Goal: Transaction & Acquisition: Book appointment/travel/reservation

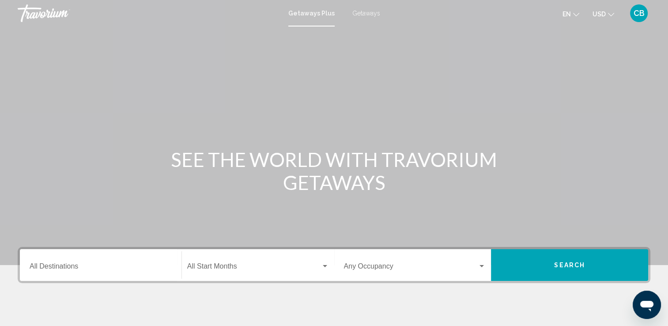
click at [364, 11] on span "Getaways" at bounding box center [366, 13] width 28 height 7
click at [101, 266] on input "Destination All Destinations" at bounding box center [101, 268] width 142 height 8
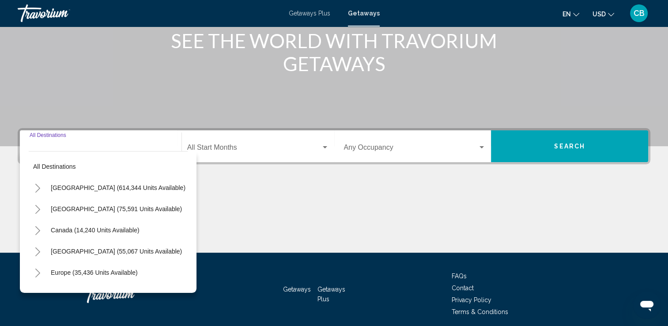
scroll to position [153, 0]
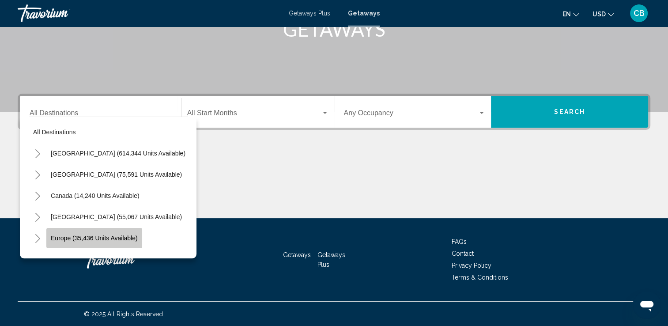
click at [127, 236] on span "Europe (35,436 units available)" at bounding box center [94, 237] width 87 height 7
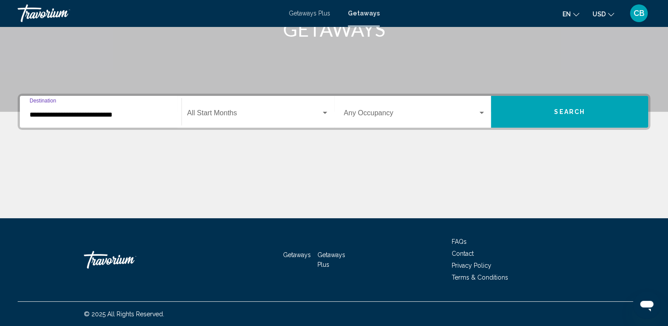
click at [127, 115] on input "**********" at bounding box center [101, 115] width 142 height 8
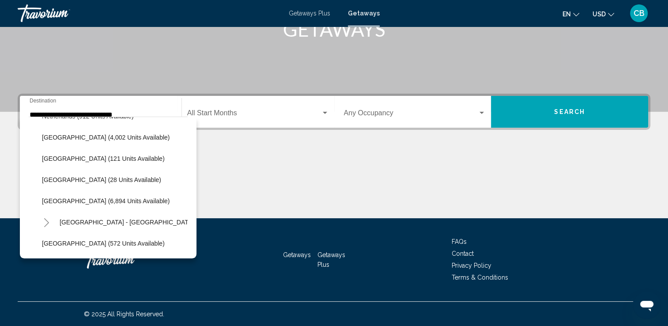
scroll to position [408, 0]
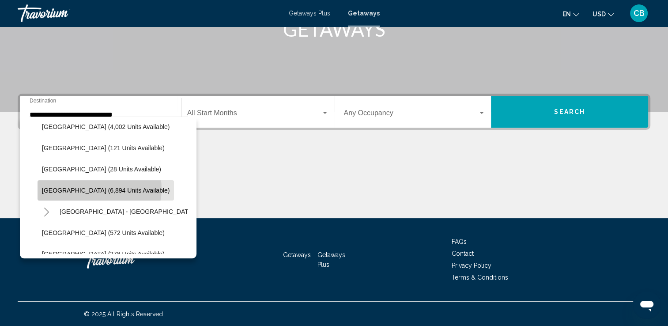
click at [99, 188] on span "[GEOGRAPHIC_DATA] (6,894 units available)" at bounding box center [106, 190] width 128 height 7
type input "**********"
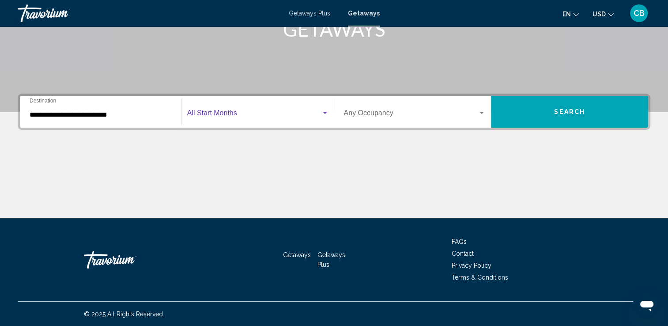
click at [325, 112] on div "Search widget" at bounding box center [325, 113] width 4 height 2
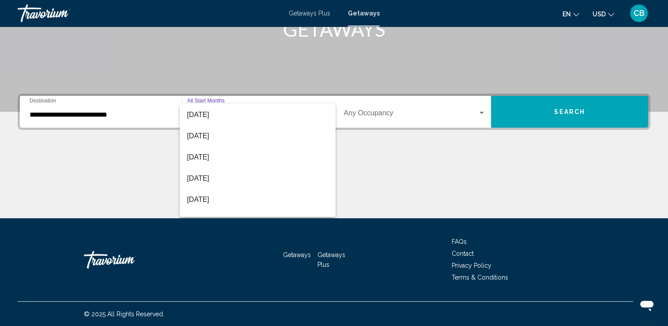
scroll to position [86, 0]
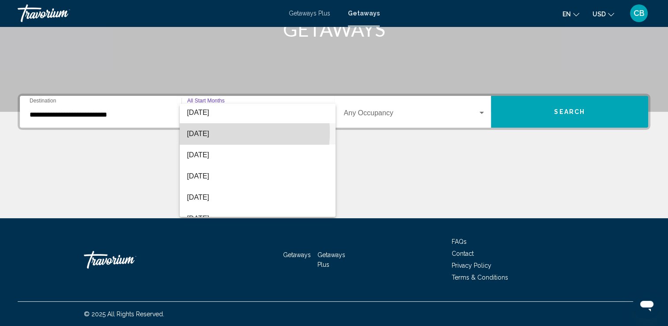
click at [204, 132] on span "[DATE]" at bounding box center [258, 133] width 142 height 21
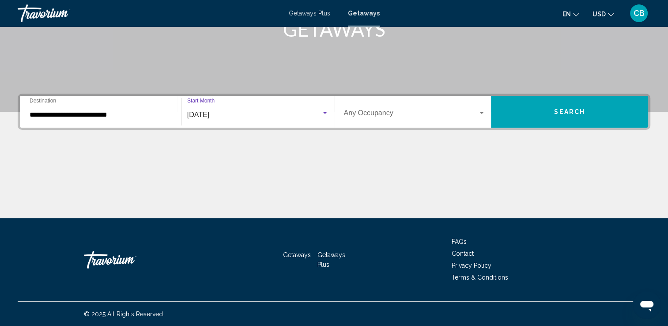
click at [481, 110] on div "Search widget" at bounding box center [481, 112] width 8 height 7
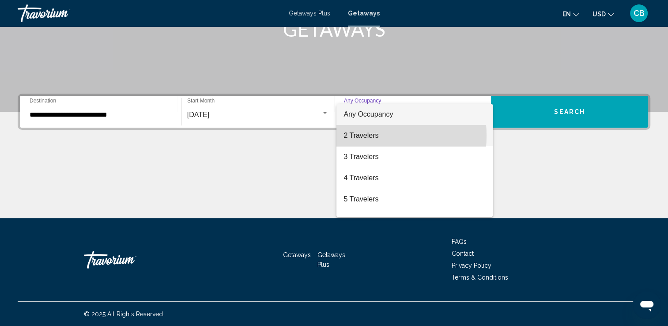
click at [351, 135] on span "2 Travelers" at bounding box center [414, 135] width 142 height 21
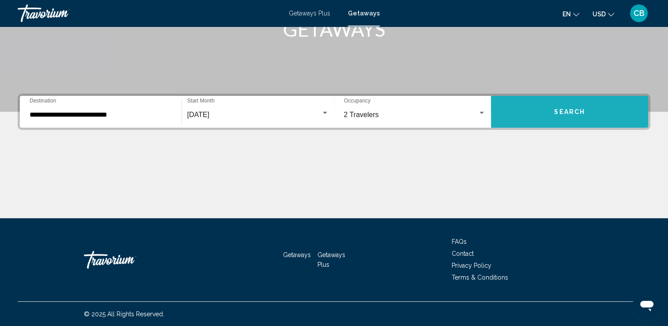
click at [556, 109] on span "Search" at bounding box center [569, 112] width 31 height 7
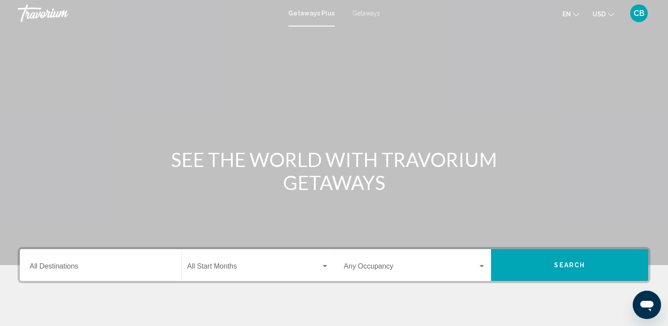
click at [363, 11] on span "Getaways" at bounding box center [366, 13] width 28 height 7
click at [90, 271] on input "Destination All Destinations" at bounding box center [101, 268] width 142 height 8
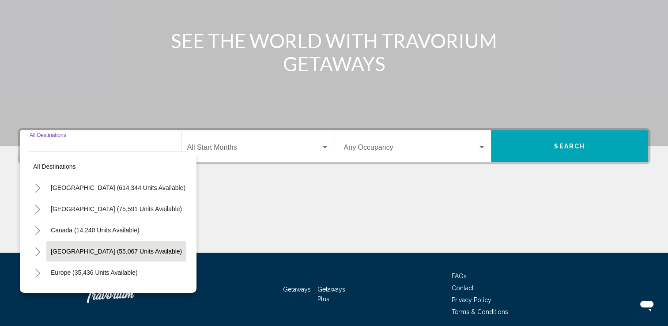
scroll to position [153, 0]
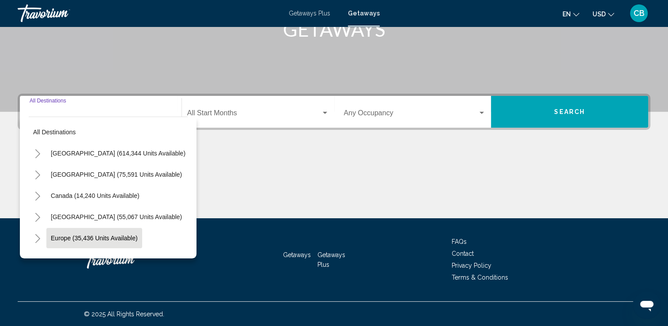
click at [109, 234] on span "Europe (35,436 units available)" at bounding box center [94, 237] width 87 height 7
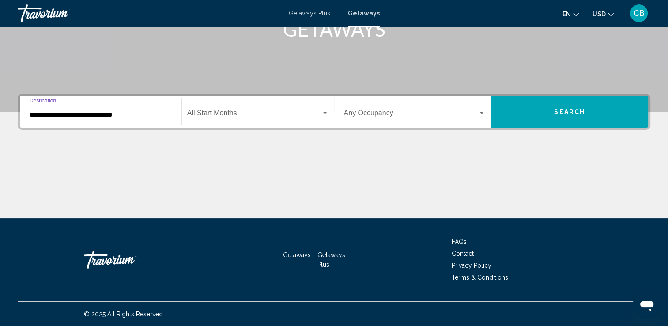
click at [142, 116] on input "**********" at bounding box center [101, 115] width 142 height 8
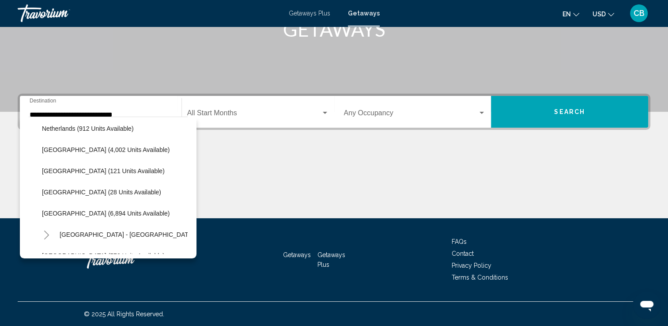
scroll to position [387, 0]
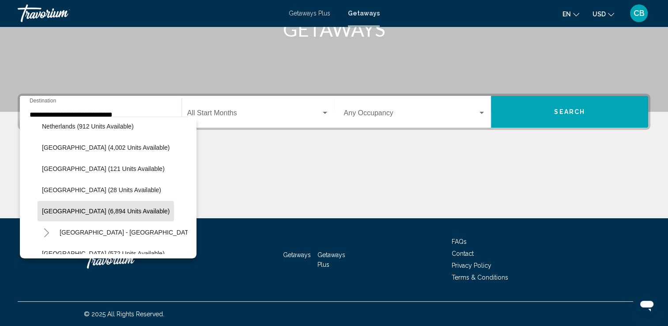
click at [58, 209] on span "[GEOGRAPHIC_DATA] (6,894 units available)" at bounding box center [106, 210] width 128 height 7
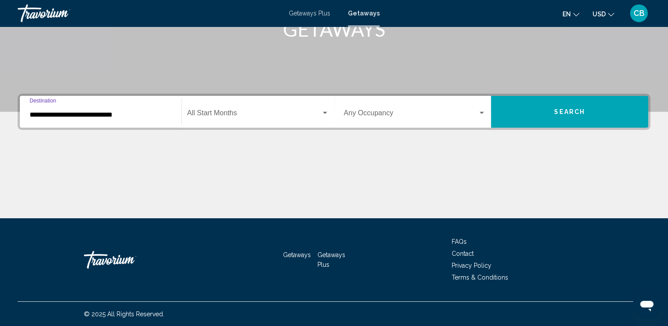
type input "**********"
click at [237, 117] on span "Search widget" at bounding box center [254, 115] width 134 height 8
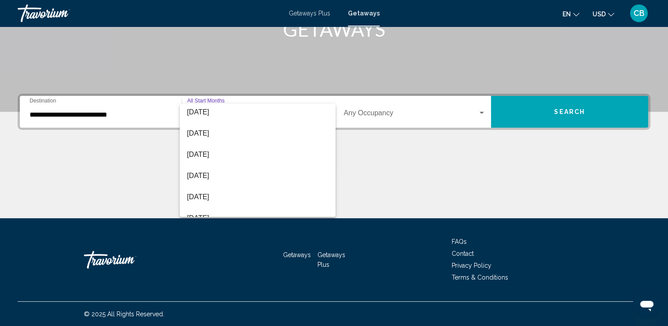
scroll to position [47, 0]
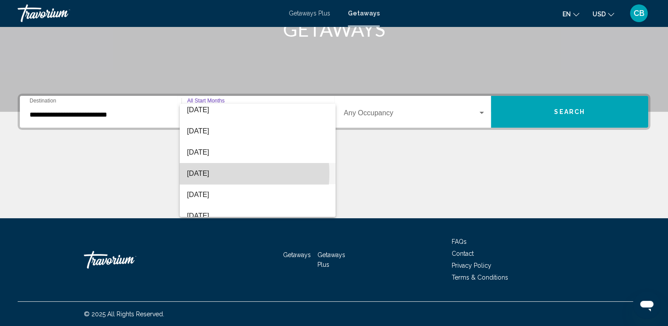
click at [215, 173] on span "[DATE]" at bounding box center [258, 173] width 142 height 21
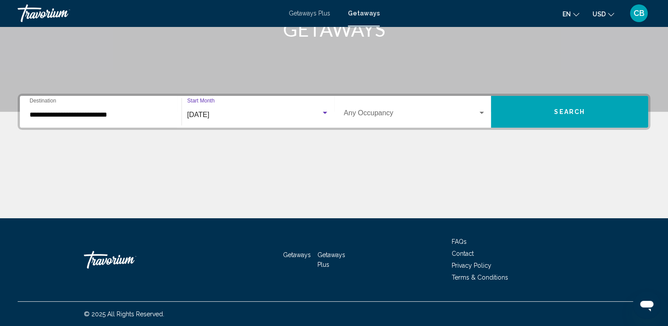
click at [479, 110] on div "Search widget" at bounding box center [481, 112] width 8 height 7
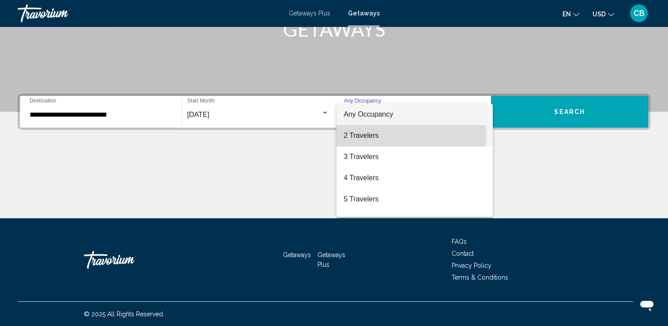
click at [364, 135] on span "2 Travelers" at bounding box center [414, 135] width 142 height 21
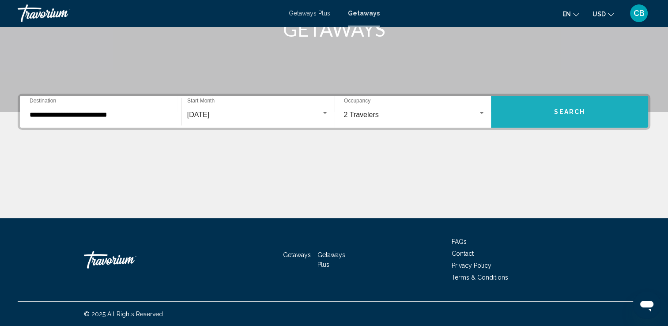
click at [557, 109] on span "Search" at bounding box center [569, 112] width 31 height 7
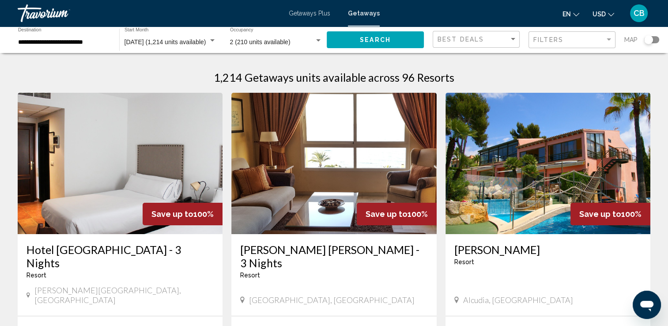
scroll to position [6, 0]
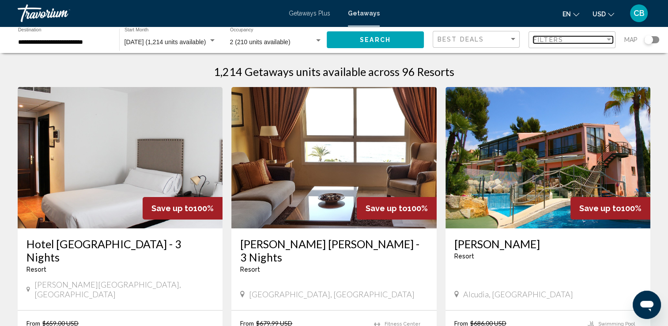
click at [608, 38] on div "Filter" at bounding box center [608, 39] width 4 height 2
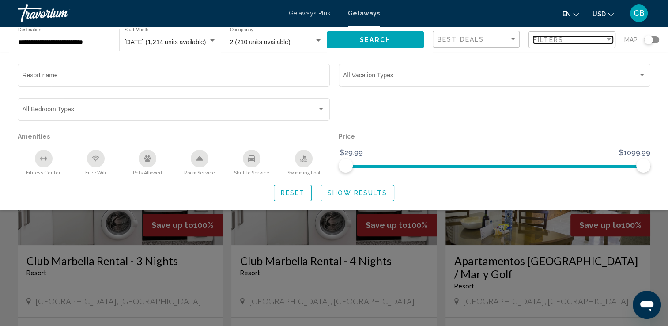
scroll to position [338, 0]
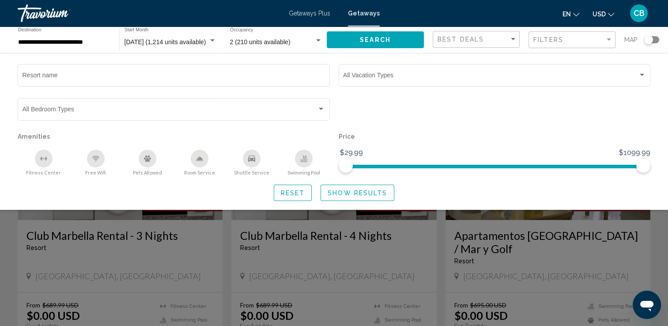
click at [624, 111] on div "Search widget" at bounding box center [494, 113] width 321 height 34
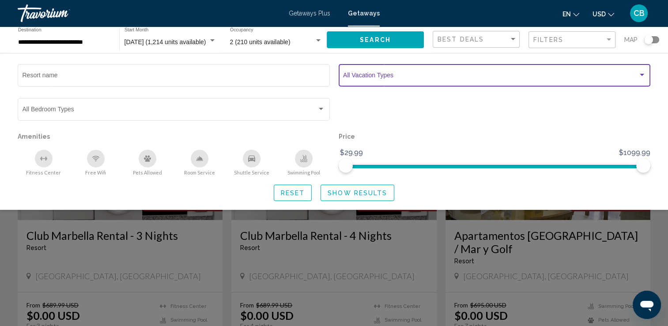
click at [641, 72] on div "Search widget" at bounding box center [642, 74] width 8 height 7
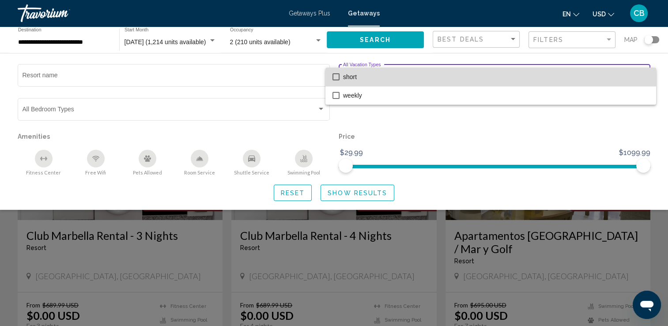
click at [641, 72] on span "short" at bounding box center [496, 77] width 306 height 19
click at [334, 78] on mat-pseudo-checkbox at bounding box center [335, 76] width 7 height 7
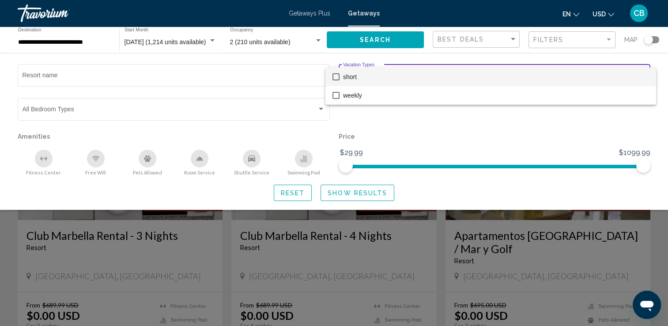
click at [93, 73] on div at bounding box center [334, 163] width 668 height 326
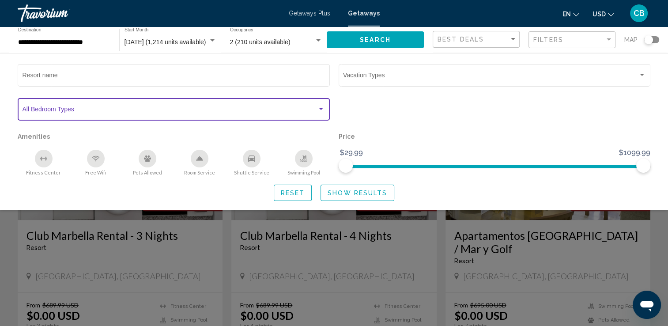
click at [319, 107] on div "Search widget" at bounding box center [321, 108] width 8 height 7
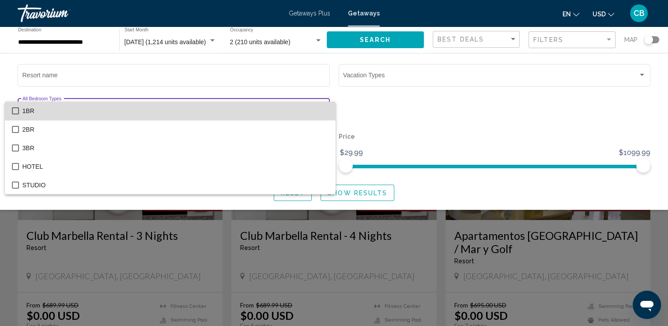
click at [319, 107] on span "1BR" at bounding box center [176, 110] width 306 height 19
click at [14, 110] on mat-pseudo-checkbox at bounding box center [15, 110] width 7 height 7
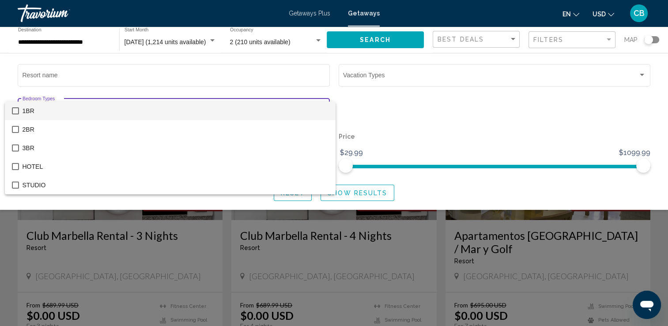
click at [486, 101] on div at bounding box center [334, 163] width 668 height 326
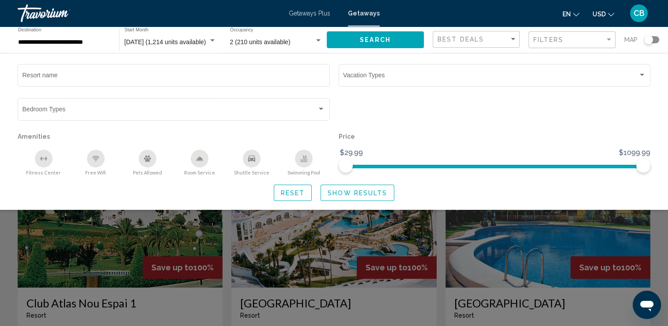
scroll to position [587, 0]
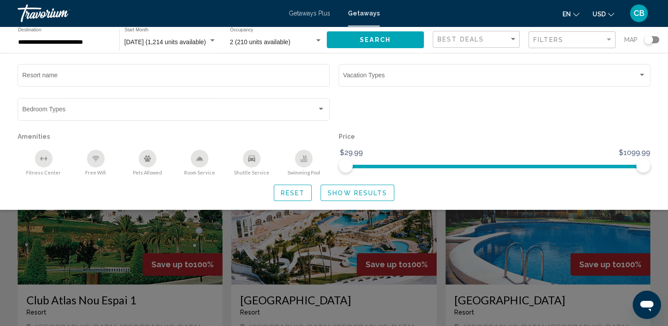
drag, startPoint x: 147, startPoint y: 289, endPoint x: 127, endPoint y: 282, distance: 21.2
click at [147, 288] on div "Search widget" at bounding box center [334, 228] width 668 height 193
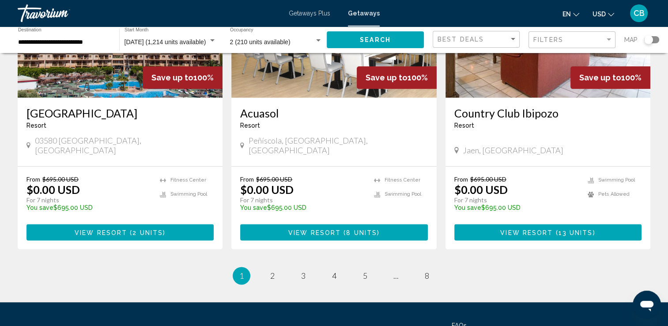
scroll to position [1124, 0]
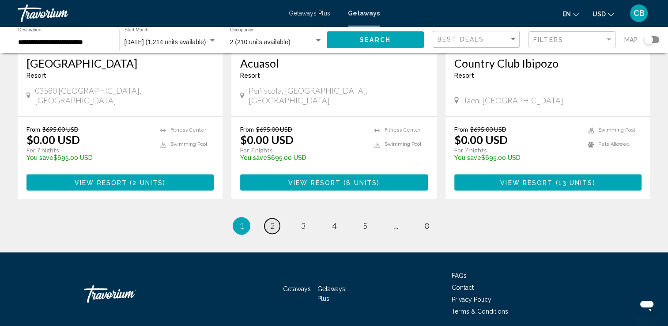
click at [272, 221] on span "2" at bounding box center [272, 226] width 4 height 10
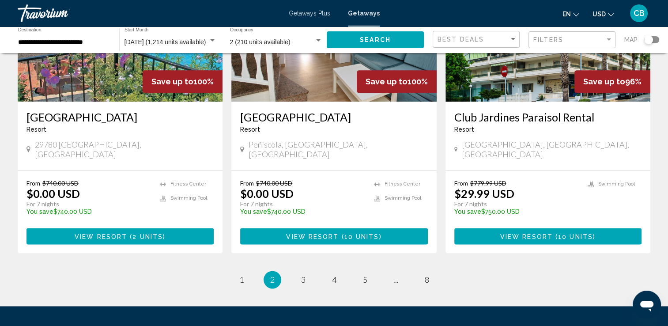
scroll to position [1111, 0]
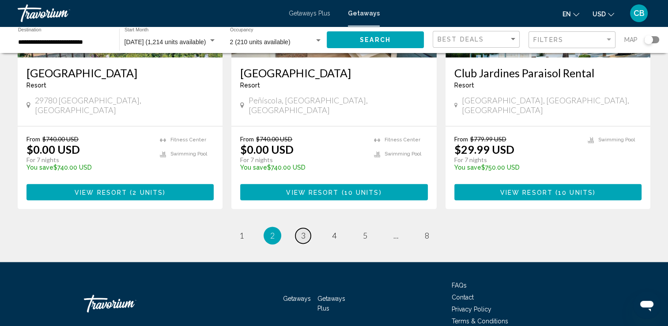
click at [304, 230] on span "3" at bounding box center [303, 235] width 4 height 10
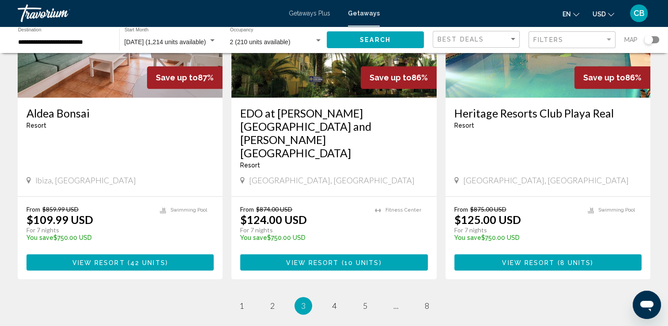
scroll to position [1099, 0]
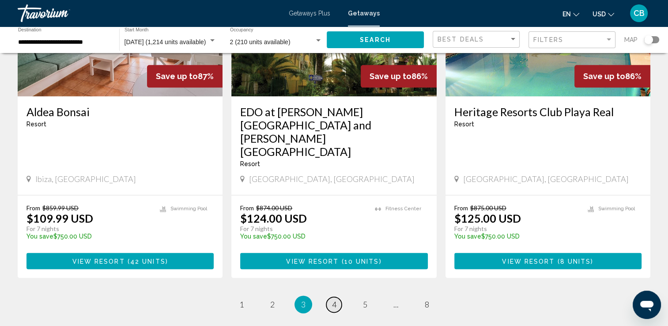
click at [333, 299] on span "4" at bounding box center [334, 304] width 4 height 10
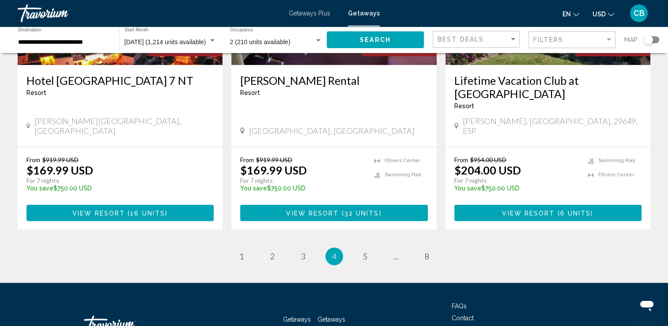
scroll to position [1112, 0]
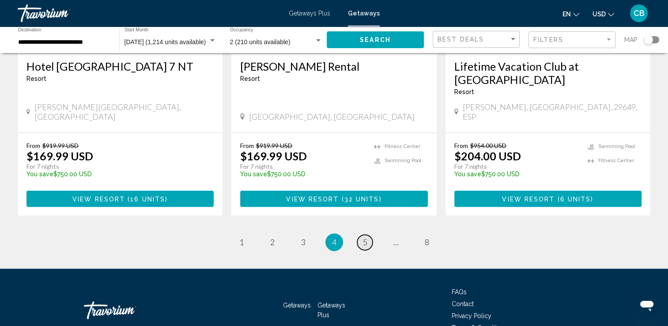
click at [363, 237] on span "5" at bounding box center [365, 242] width 4 height 10
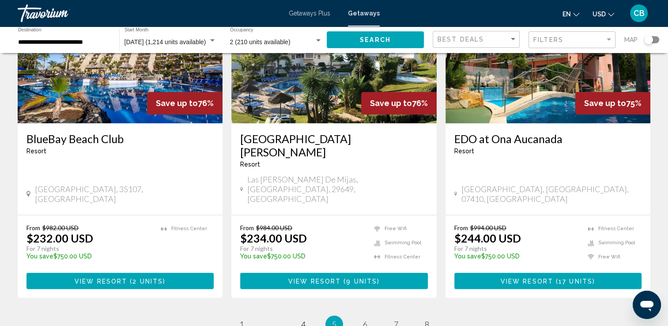
scroll to position [1077, 0]
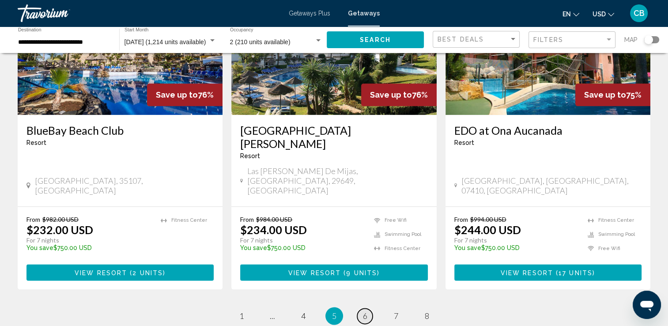
click at [364, 311] on span "6" at bounding box center [365, 316] width 4 height 10
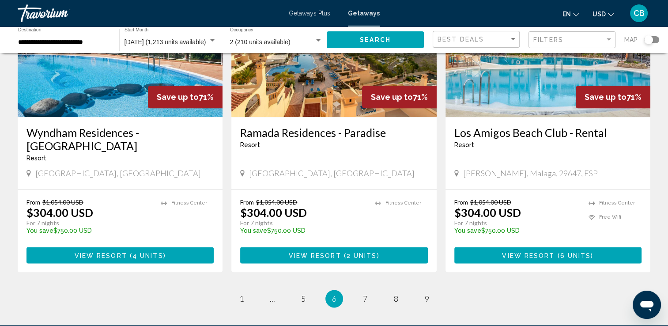
scroll to position [1096, 0]
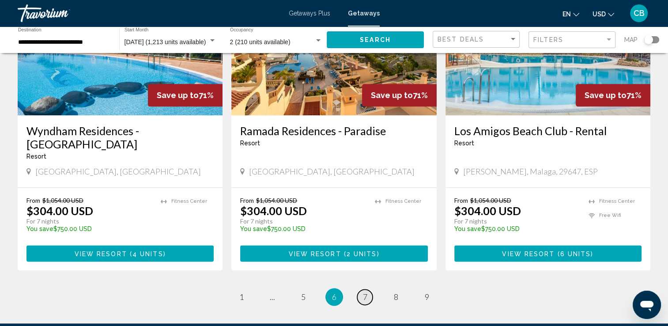
click at [364, 292] on span "7" at bounding box center [365, 297] width 4 height 10
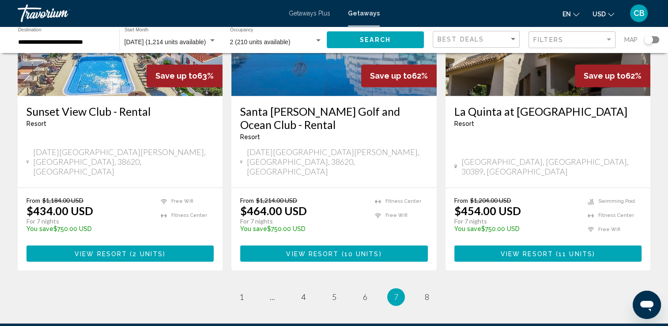
scroll to position [1177, 0]
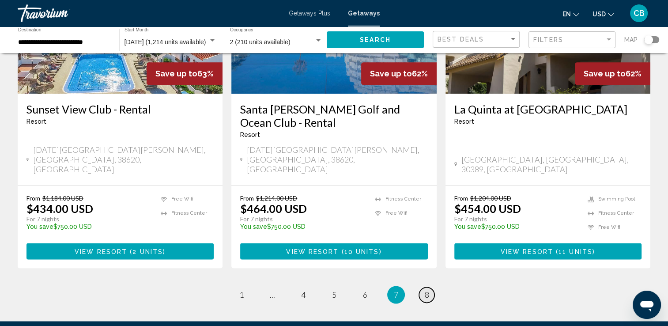
click at [426, 289] on span "8" at bounding box center [427, 294] width 4 height 10
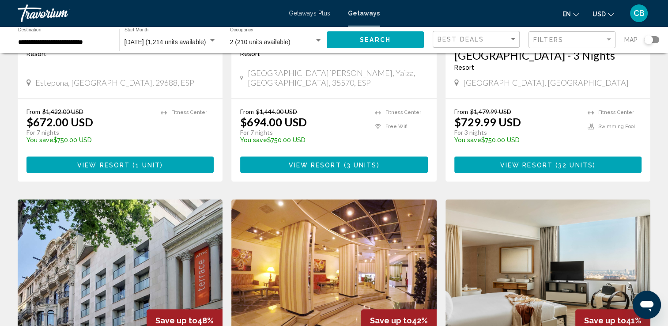
scroll to position [1138, 0]
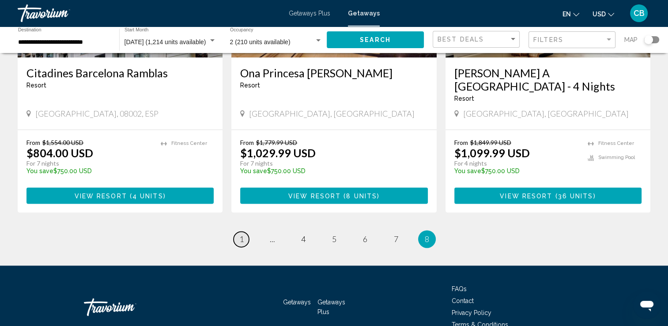
click at [244, 231] on link "page 1" at bounding box center [240, 238] width 15 height 15
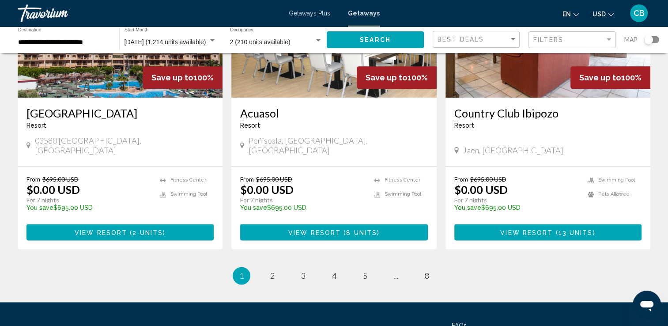
scroll to position [1091, 0]
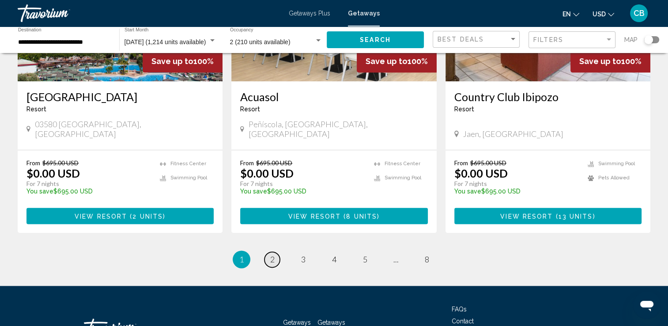
click at [274, 254] on span "2" at bounding box center [272, 259] width 4 height 10
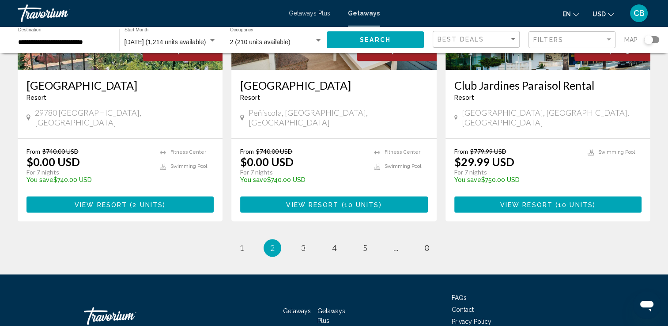
scroll to position [1100, 0]
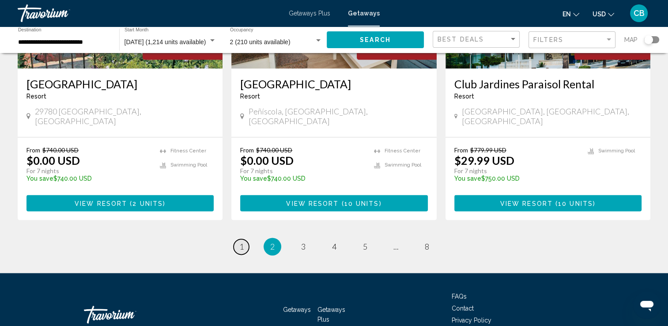
click at [240, 241] on span "1" at bounding box center [241, 246] width 4 height 10
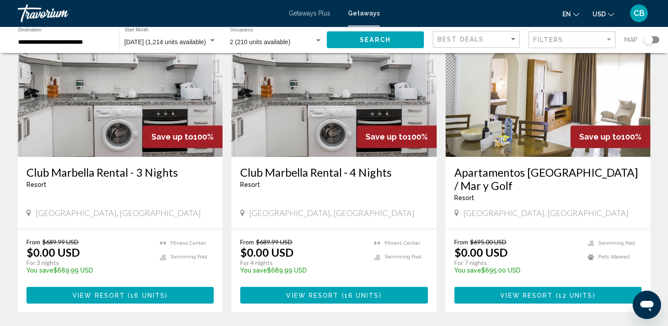
scroll to position [399, 0]
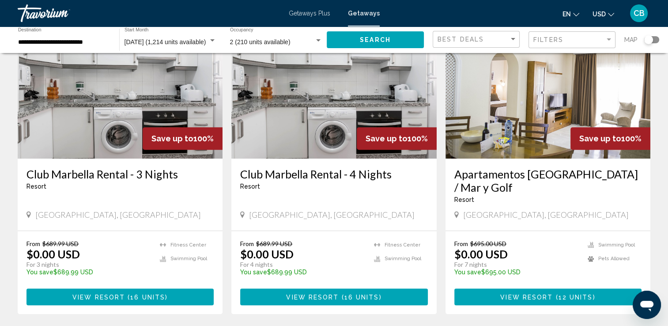
click at [318, 118] on img "Main content" at bounding box center [333, 87] width 205 height 141
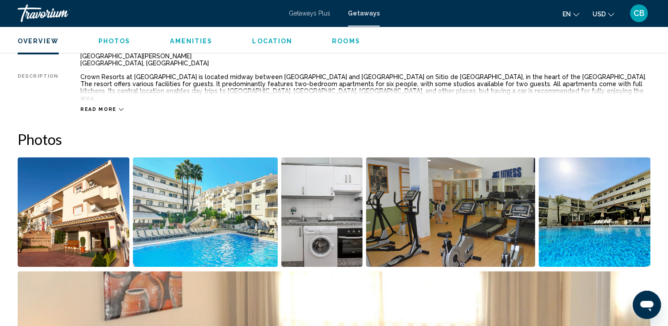
scroll to position [338, 0]
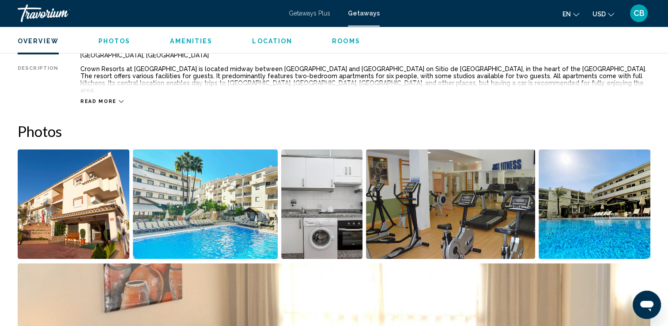
click at [79, 190] on img "Open full-screen image slider" at bounding box center [74, 203] width 112 height 109
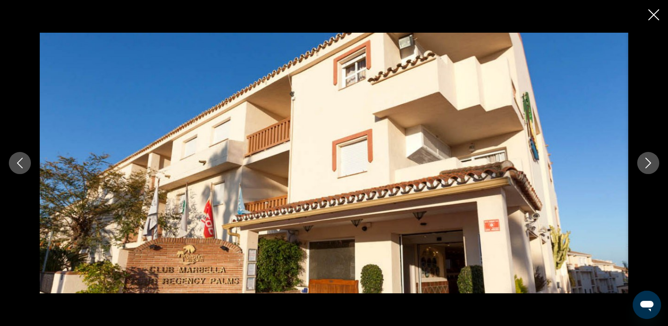
click at [647, 162] on icon "Next image" at bounding box center [648, 163] width 11 height 11
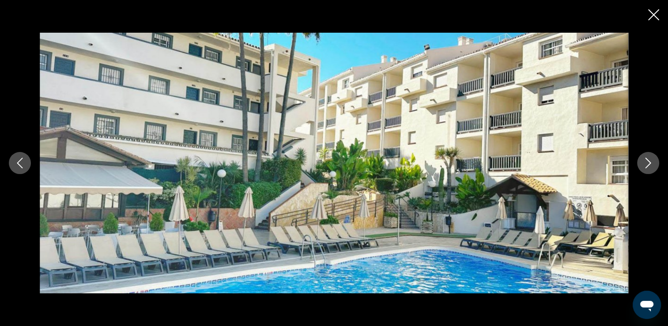
click at [647, 162] on icon "Next image" at bounding box center [648, 163] width 11 height 11
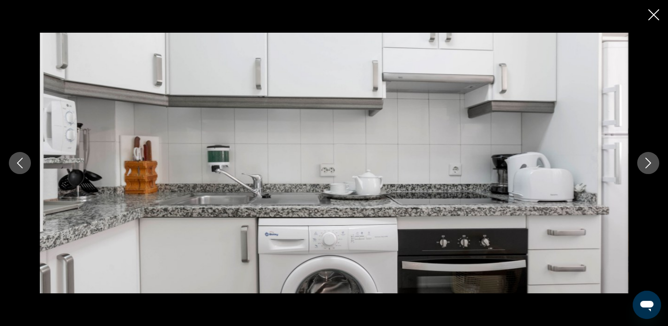
click at [647, 162] on icon "Next image" at bounding box center [648, 163] width 11 height 11
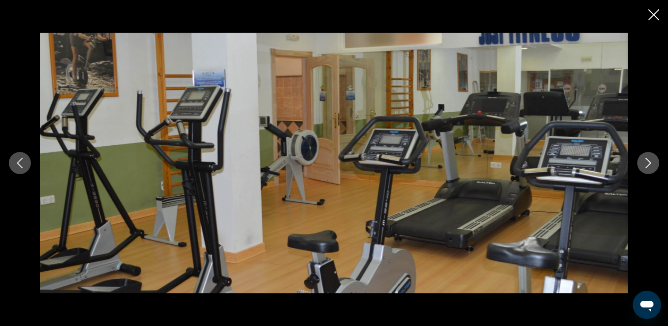
click at [647, 162] on icon "Next image" at bounding box center [648, 163] width 11 height 11
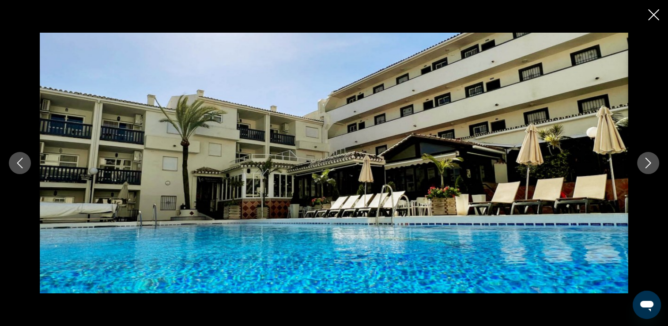
click at [647, 162] on icon "Next image" at bounding box center [648, 163] width 11 height 11
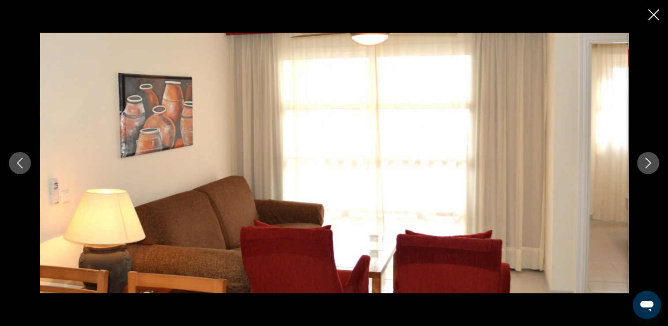
click at [647, 162] on icon "Next image" at bounding box center [648, 163] width 11 height 11
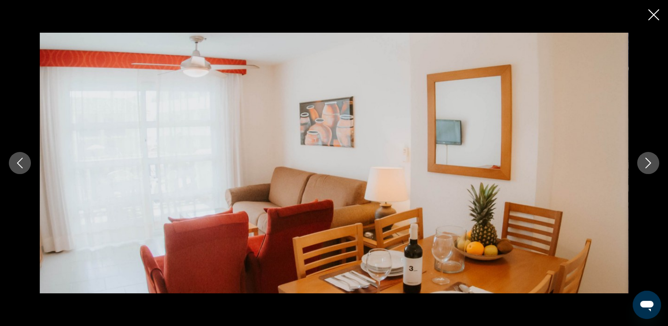
click at [647, 162] on icon "Next image" at bounding box center [648, 163] width 11 height 11
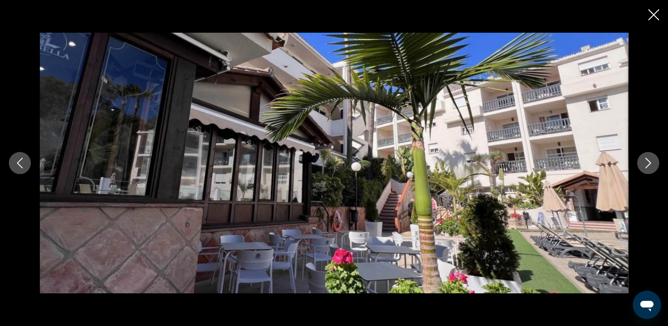
click at [647, 162] on icon "Next image" at bounding box center [648, 163] width 11 height 11
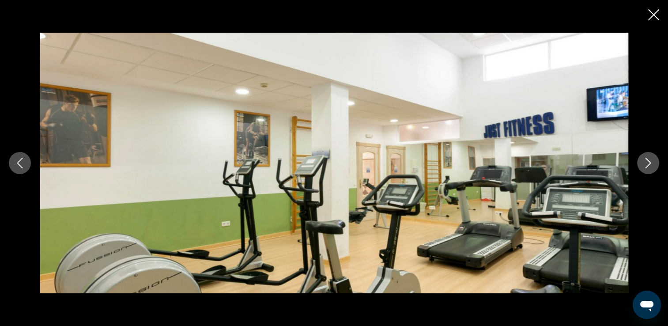
click at [647, 162] on icon "Next image" at bounding box center [648, 163] width 11 height 11
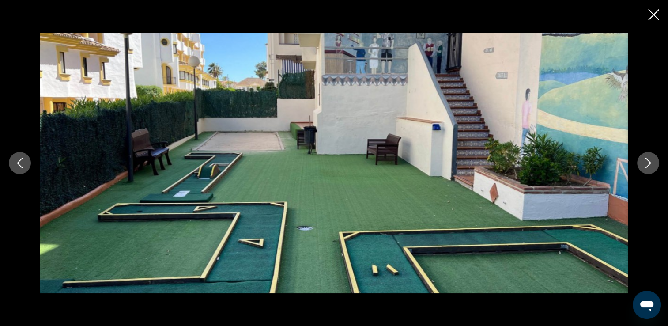
click at [647, 162] on icon "Next image" at bounding box center [648, 163] width 11 height 11
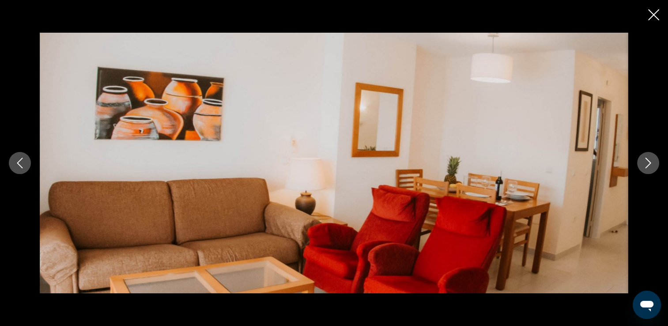
click at [647, 162] on icon "Next image" at bounding box center [648, 163] width 11 height 11
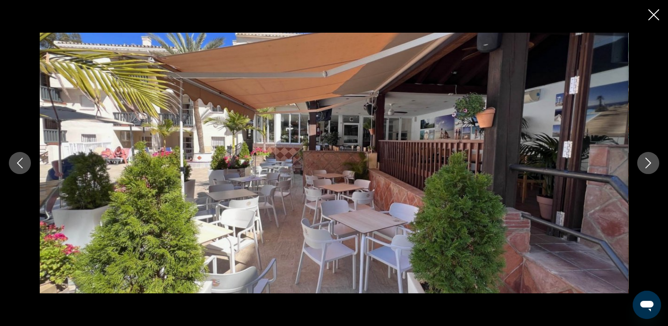
click at [647, 162] on icon "Next image" at bounding box center [648, 163] width 11 height 11
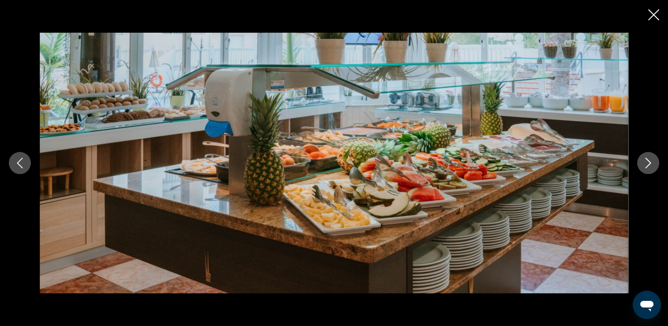
click at [647, 162] on icon "Next image" at bounding box center [648, 163] width 11 height 11
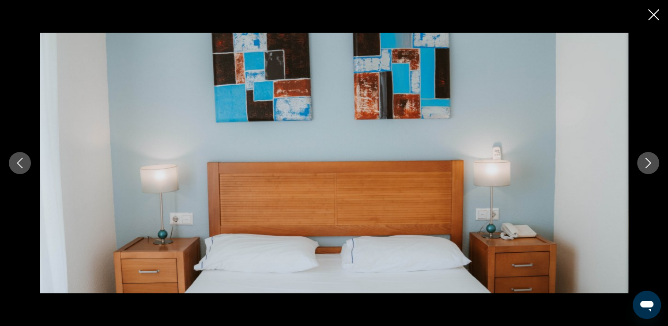
click at [647, 162] on icon "Next image" at bounding box center [648, 163] width 11 height 11
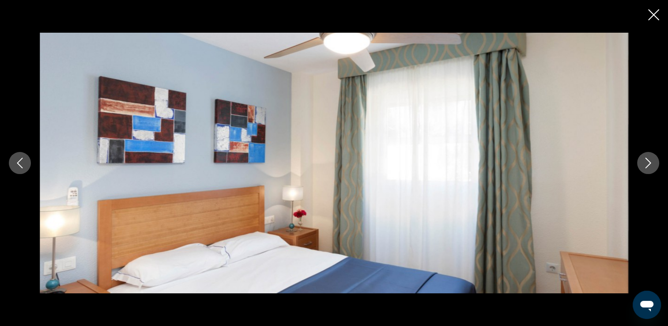
click at [647, 162] on icon "Next image" at bounding box center [648, 163] width 11 height 11
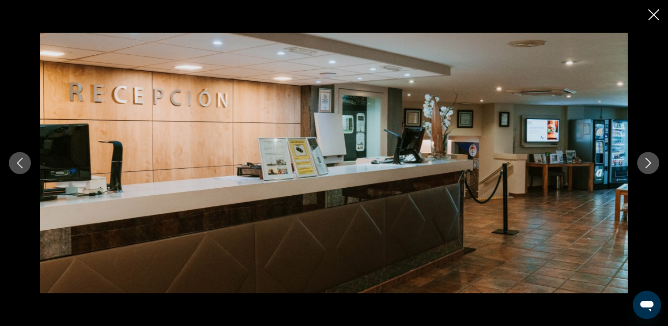
click at [647, 162] on icon "Next image" at bounding box center [648, 163] width 11 height 11
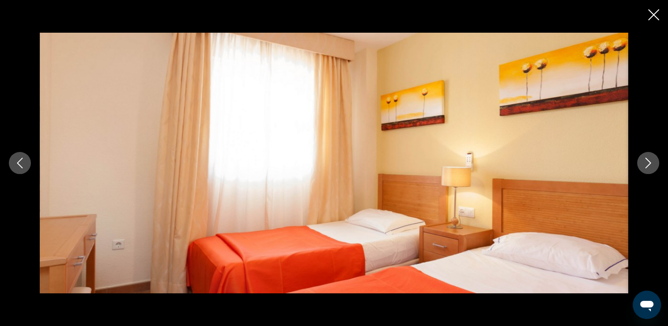
click at [647, 162] on icon "Next image" at bounding box center [648, 163] width 11 height 11
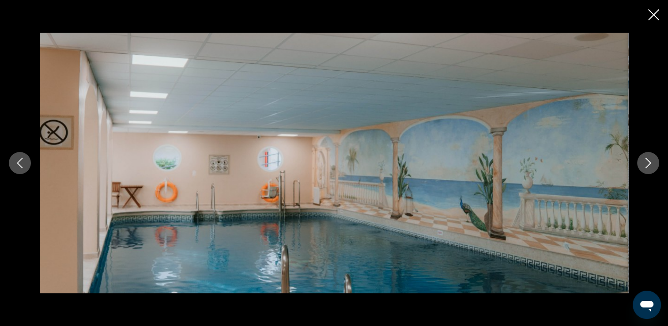
click at [647, 162] on icon "Next image" at bounding box center [648, 163] width 11 height 11
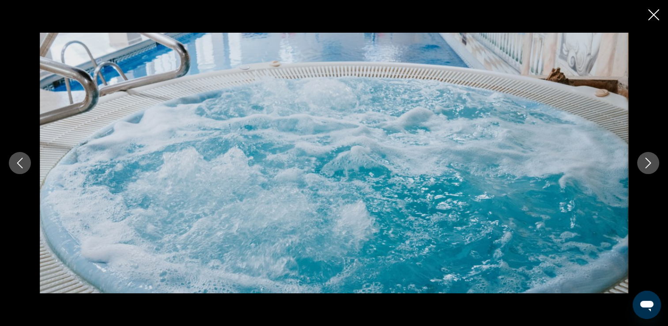
click at [647, 162] on icon "Next image" at bounding box center [648, 163] width 11 height 11
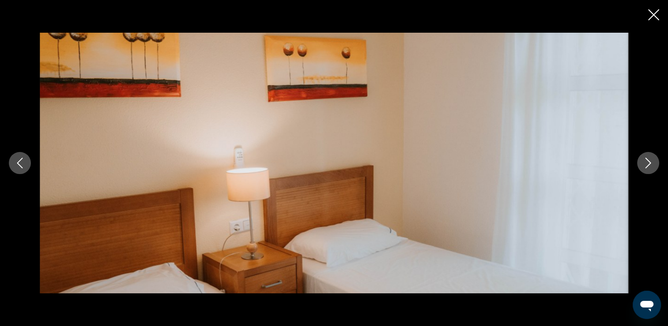
click at [647, 162] on icon "Next image" at bounding box center [648, 163] width 11 height 11
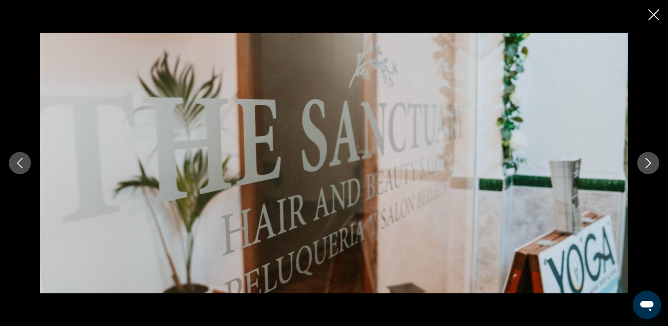
click at [647, 162] on icon "Next image" at bounding box center [648, 163] width 11 height 11
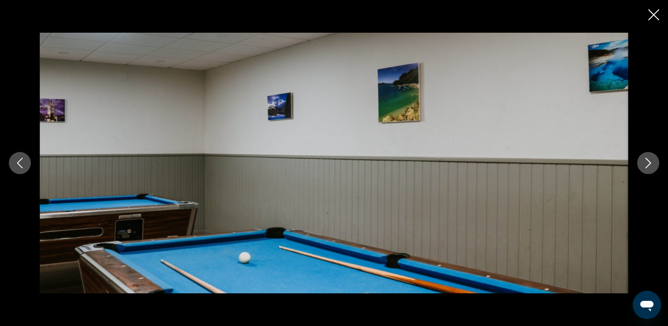
click at [647, 162] on icon "Next image" at bounding box center [648, 163] width 11 height 11
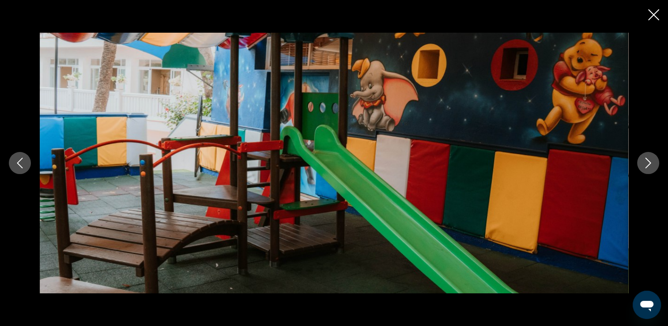
click at [647, 162] on icon "Next image" at bounding box center [648, 163] width 11 height 11
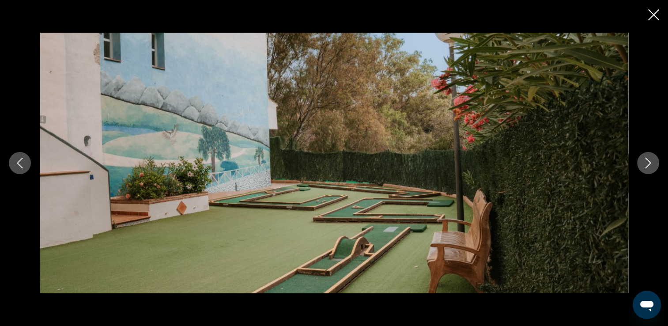
click at [647, 162] on icon "Next image" at bounding box center [648, 163] width 11 height 11
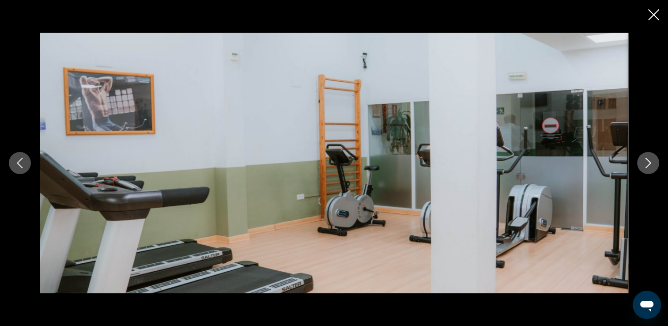
click at [647, 162] on icon "Next image" at bounding box center [648, 163] width 11 height 11
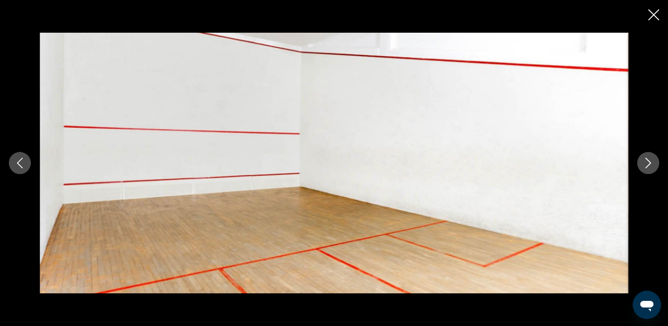
click at [647, 162] on icon "Next image" at bounding box center [648, 163] width 11 height 11
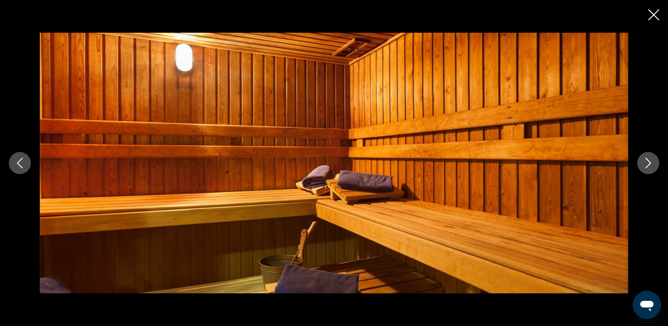
click at [647, 162] on icon "Next image" at bounding box center [648, 163] width 11 height 11
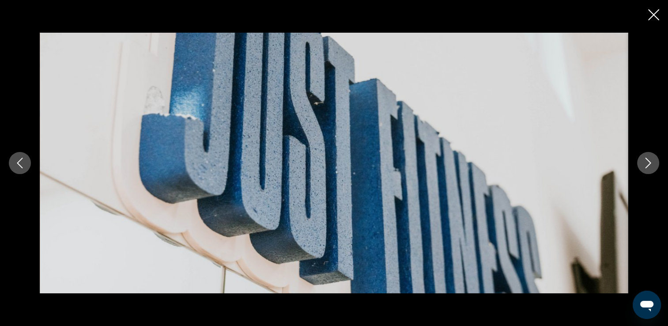
click at [647, 162] on icon "Next image" at bounding box center [648, 163] width 11 height 11
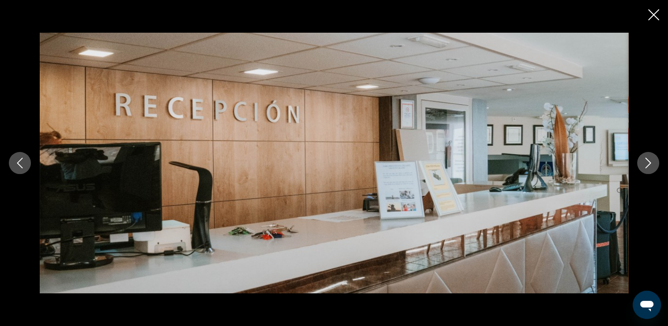
click at [647, 162] on icon "Next image" at bounding box center [648, 163] width 11 height 11
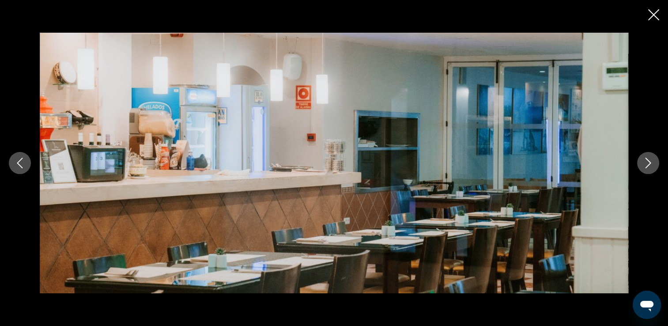
click at [647, 162] on icon "Next image" at bounding box center [648, 163] width 11 height 11
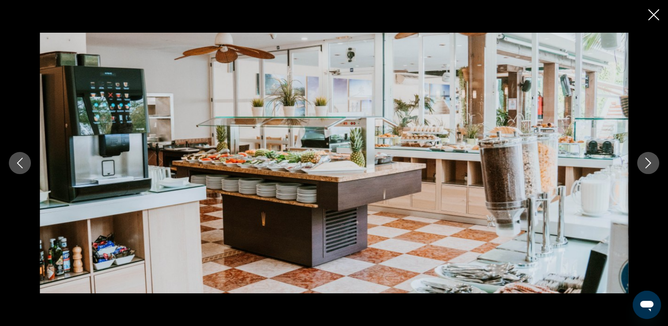
click at [647, 162] on icon "Next image" at bounding box center [648, 163] width 11 height 11
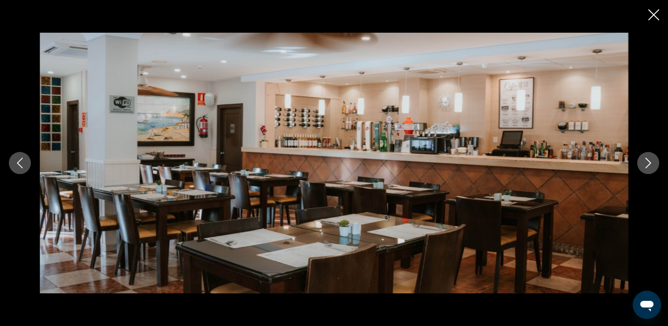
click at [647, 162] on icon "Next image" at bounding box center [648, 163] width 11 height 11
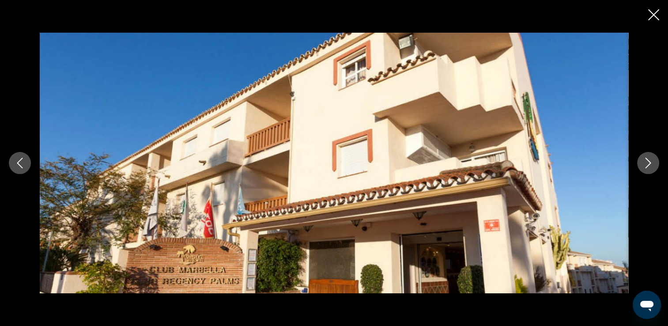
click at [650, 11] on icon "Close slideshow" at bounding box center [653, 14] width 11 height 11
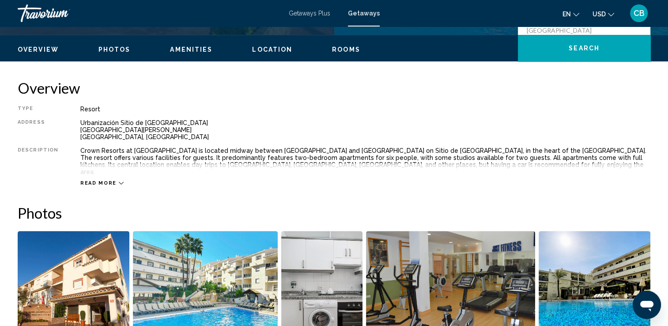
scroll to position [249, 0]
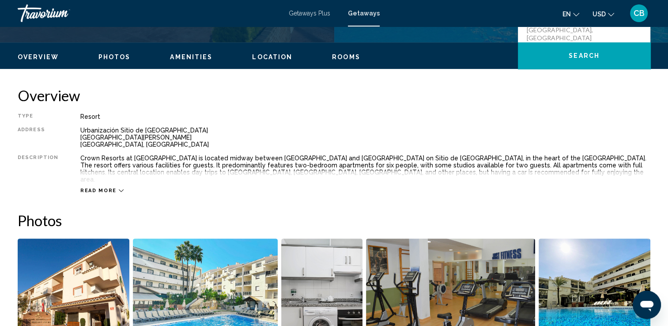
click at [119, 188] on icon "Main content" at bounding box center [121, 190] width 5 height 5
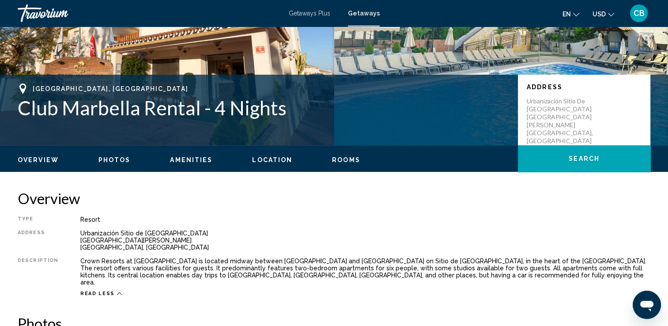
scroll to position [0, 0]
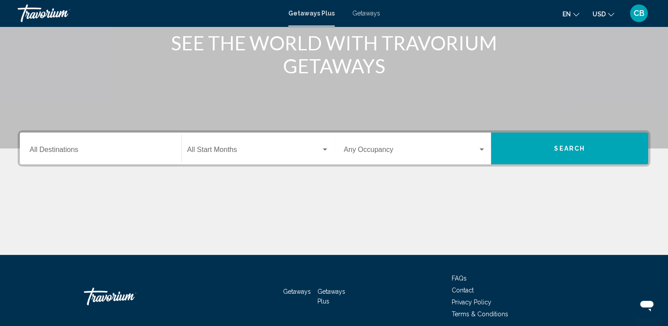
scroll to position [125, 0]
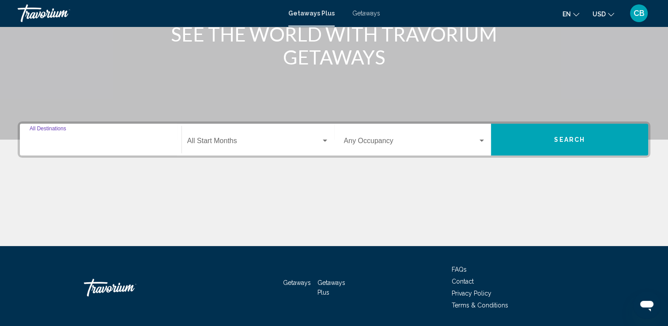
click at [110, 143] on input "Destination All Destinations" at bounding box center [101, 143] width 142 height 8
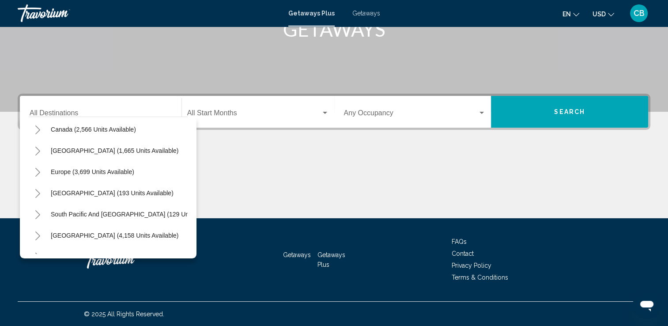
scroll to position [69, 0]
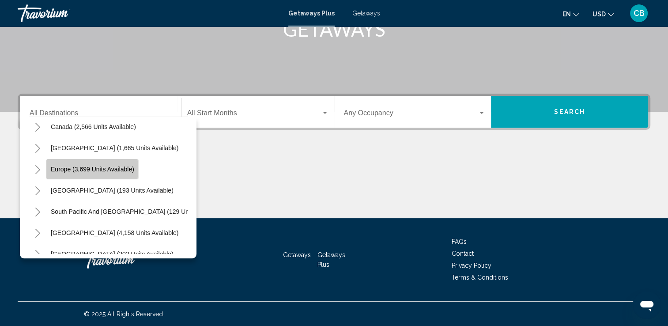
click at [67, 169] on span "Europe (3,699 units available)" at bounding box center [92, 168] width 83 height 7
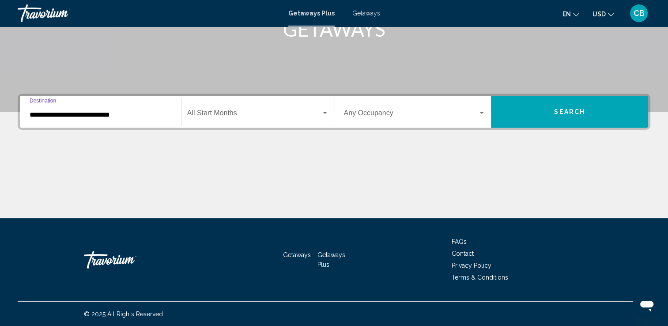
click at [118, 120] on div "**********" at bounding box center [101, 112] width 142 height 28
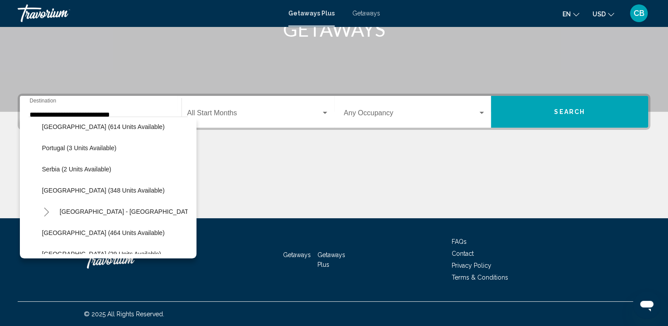
scroll to position [338, 0]
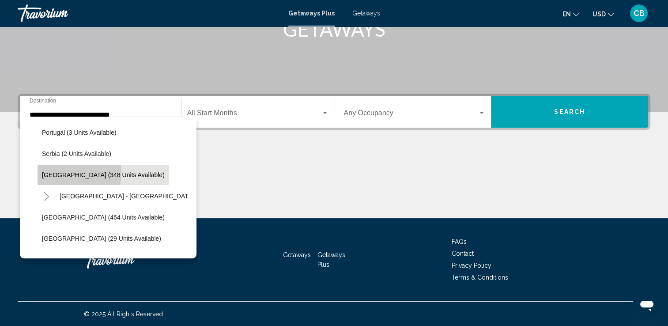
click at [71, 172] on span "Spain (348 units available)" at bounding box center [103, 174] width 123 height 7
type input "**********"
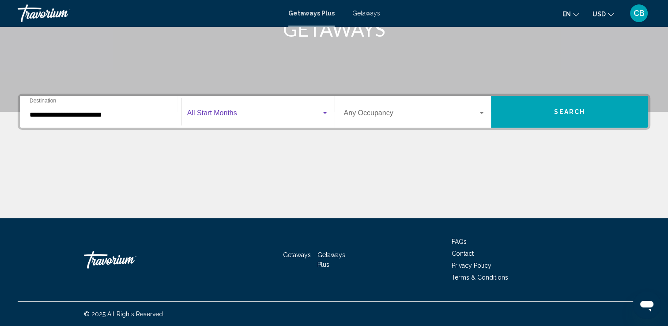
click at [252, 114] on span "Search widget" at bounding box center [254, 115] width 134 height 8
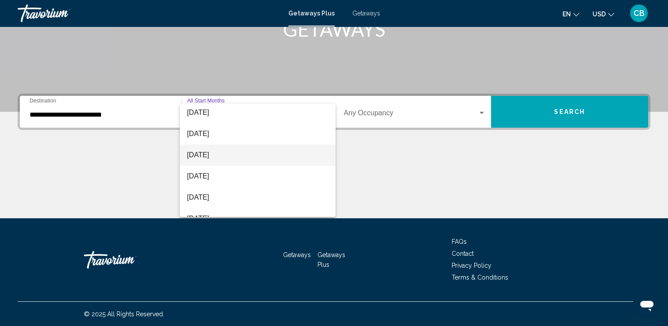
scroll to position [85, 0]
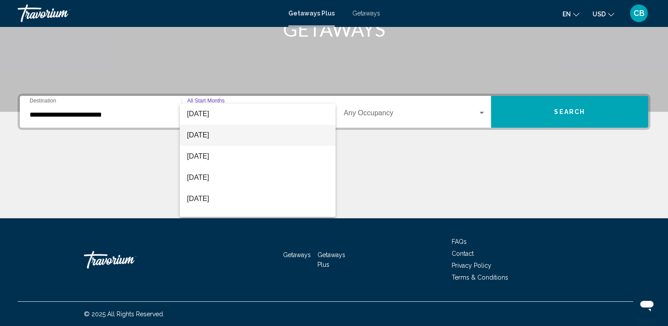
click at [198, 134] on span "[DATE]" at bounding box center [258, 134] width 142 height 21
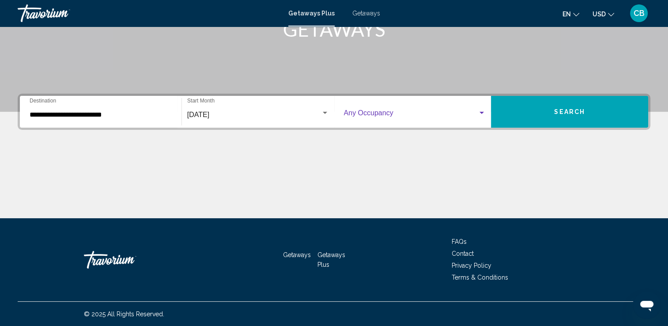
click at [481, 112] on div "Search widget" at bounding box center [481, 113] width 4 height 2
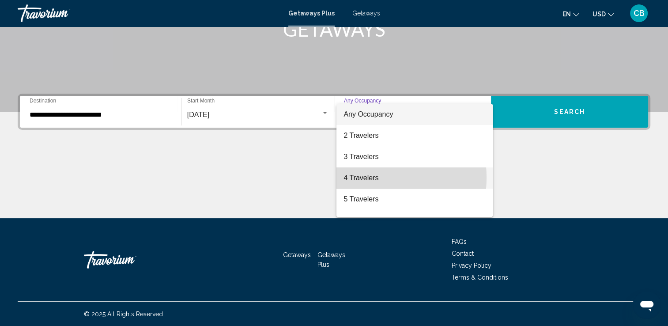
click at [356, 177] on span "4 Travelers" at bounding box center [414, 177] width 142 height 21
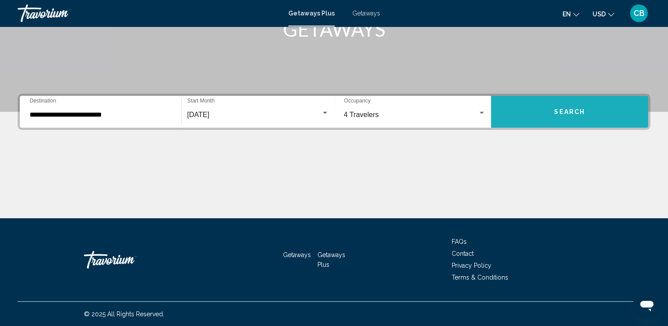
click at [560, 110] on span "Search" at bounding box center [569, 112] width 31 height 7
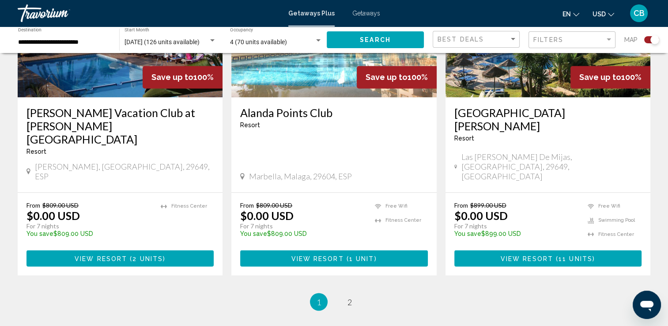
scroll to position [1410, 0]
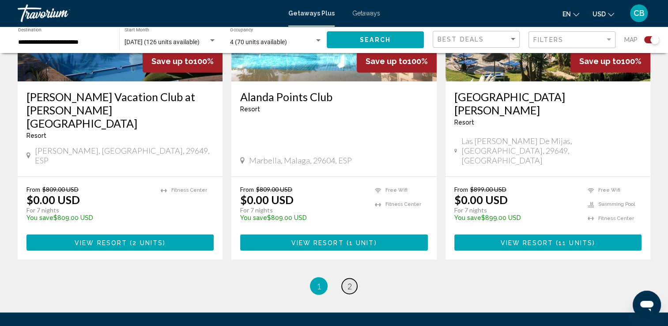
click at [349, 281] on span "2" at bounding box center [349, 286] width 4 height 10
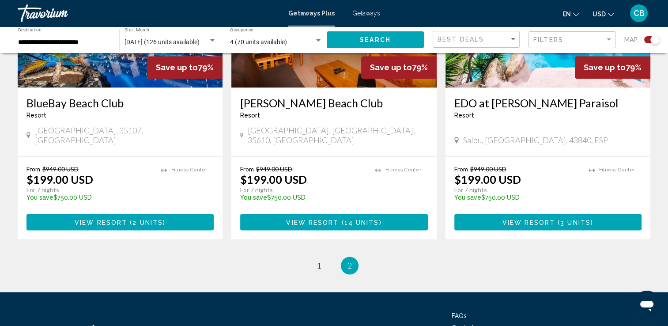
scroll to position [1387, 0]
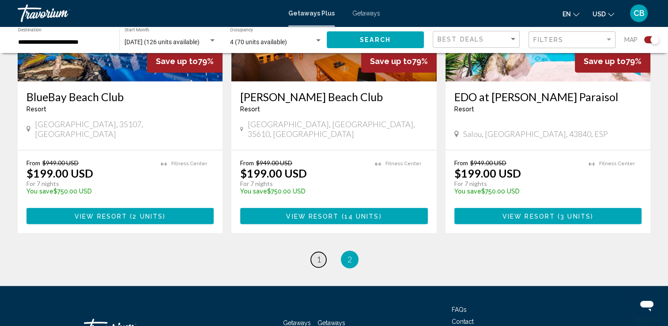
click at [316, 254] on span "1" at bounding box center [318, 259] width 4 height 10
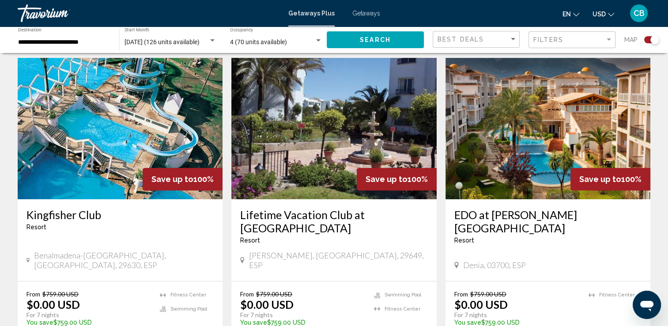
scroll to position [335, 0]
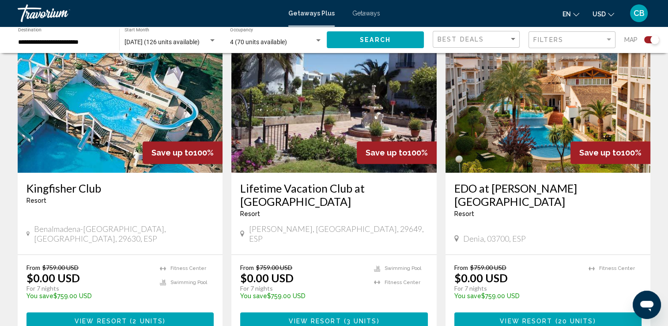
click at [328, 140] on img "Main content" at bounding box center [333, 101] width 205 height 141
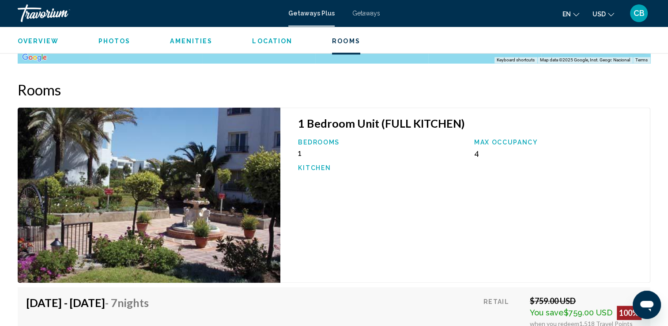
scroll to position [1295, 0]
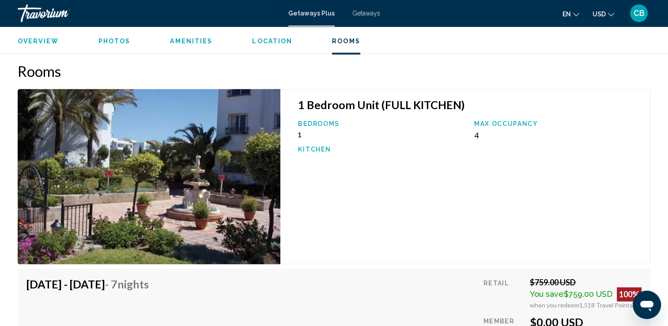
click at [140, 177] on img "Main content" at bounding box center [149, 176] width 263 height 175
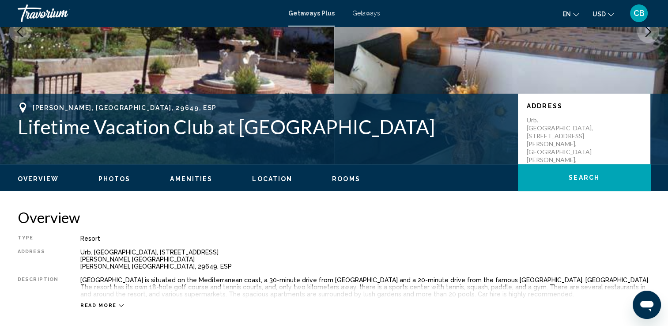
scroll to position [64, 0]
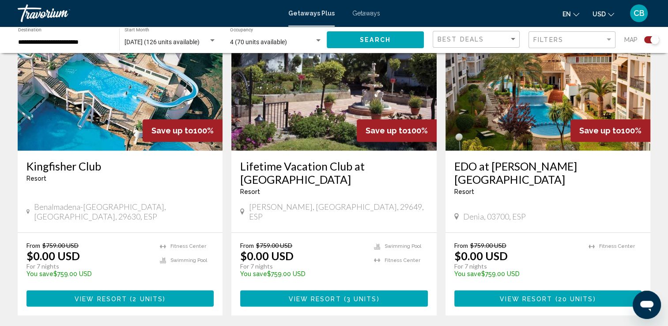
scroll to position [361, 0]
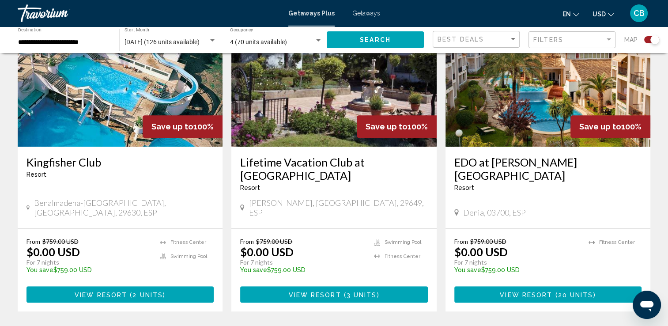
click at [79, 103] on img "Main content" at bounding box center [120, 75] width 205 height 141
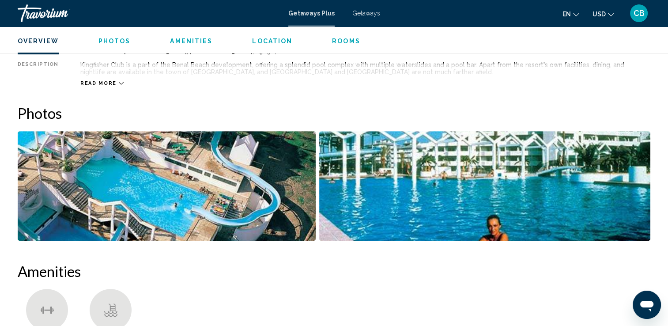
scroll to position [294, 0]
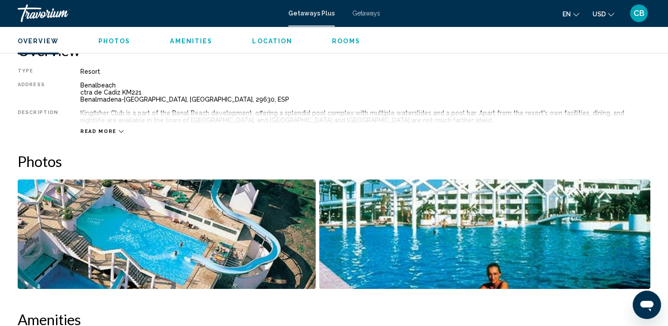
click at [105, 41] on span "Photos" at bounding box center [114, 41] width 32 height 7
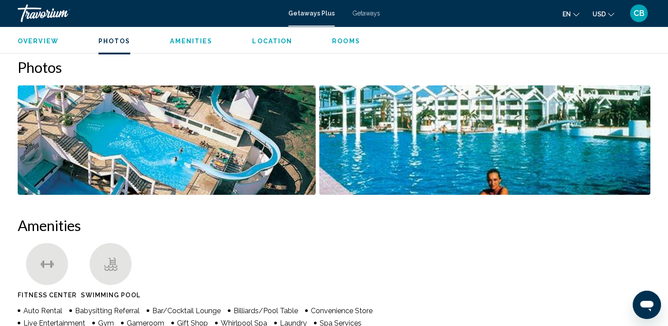
scroll to position [394, 0]
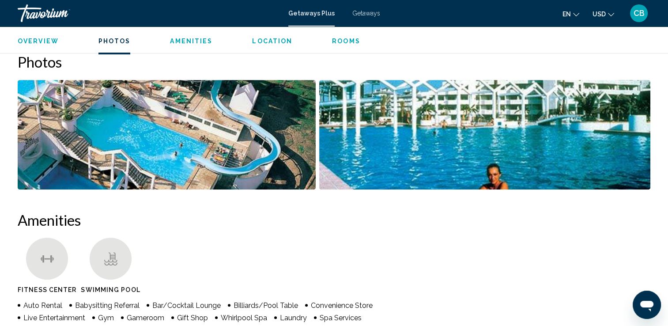
click at [149, 114] on img "Open full-screen image slider" at bounding box center [167, 134] width 298 height 109
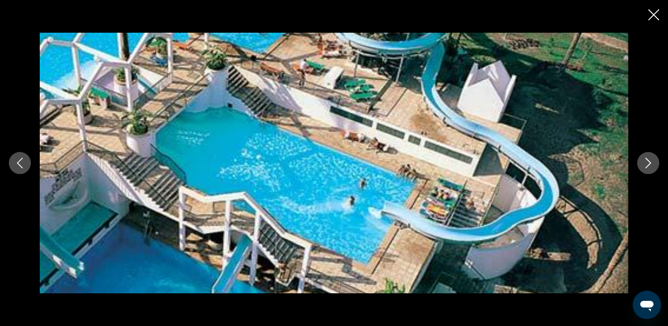
click at [647, 162] on icon "Next image" at bounding box center [648, 163] width 11 height 11
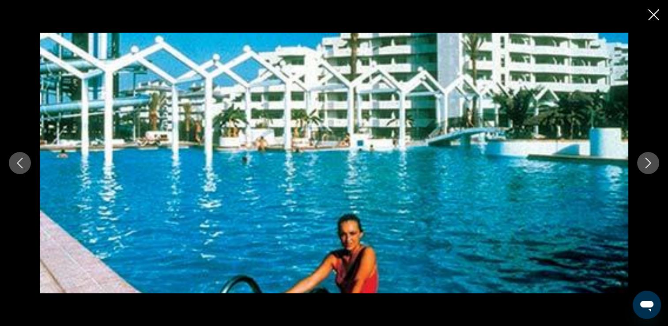
click at [647, 162] on icon "Next image" at bounding box center [648, 163] width 11 height 11
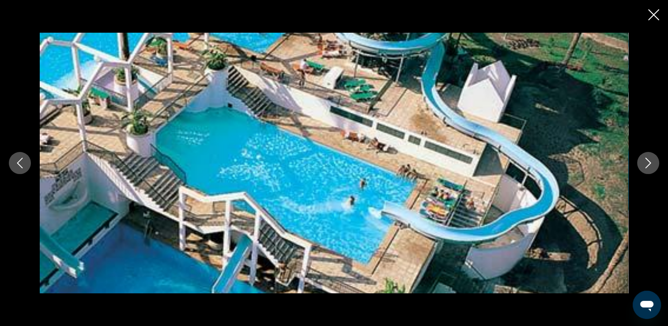
click at [654, 13] on icon "Close slideshow" at bounding box center [653, 14] width 11 height 11
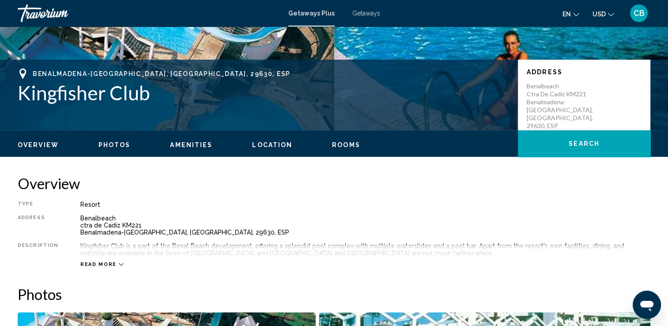
scroll to position [155, 0]
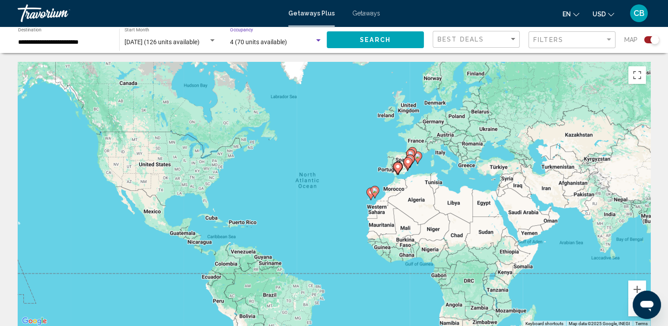
click at [319, 40] on div "Search widget" at bounding box center [318, 40] width 4 height 2
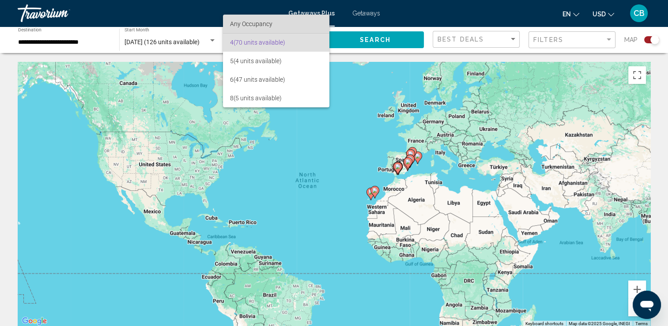
click at [270, 25] on span "Any Occupancy" at bounding box center [251, 23] width 42 height 7
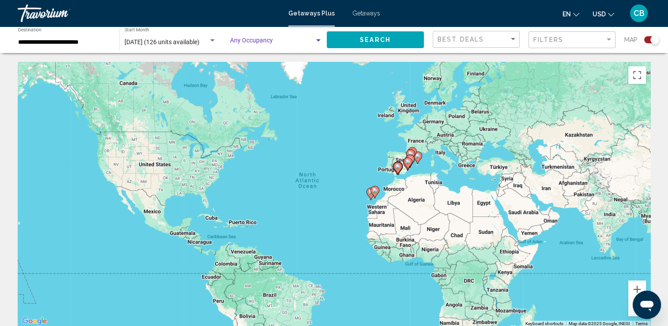
click at [317, 38] on div "Search widget" at bounding box center [318, 40] width 8 height 7
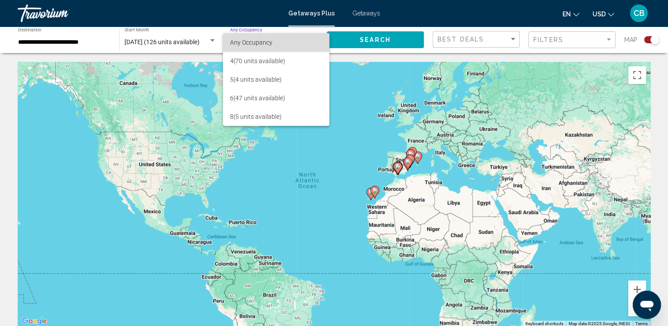
click at [247, 41] on span "Any Occupancy" at bounding box center [251, 42] width 42 height 7
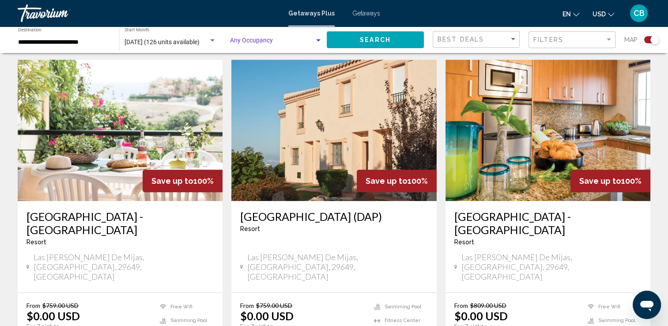
scroll to position [628, 0]
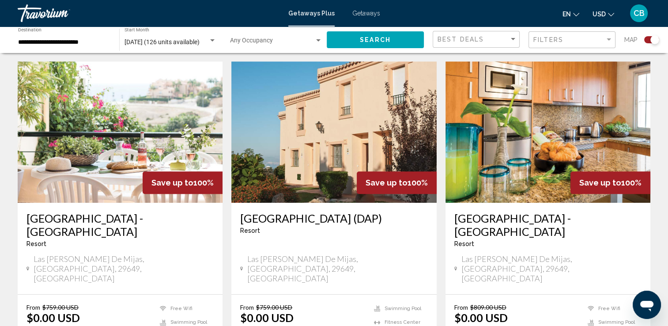
click at [529, 128] on img "Main content" at bounding box center [547, 131] width 205 height 141
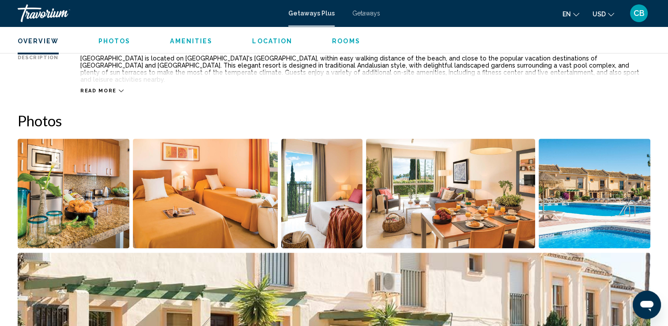
scroll to position [353, 0]
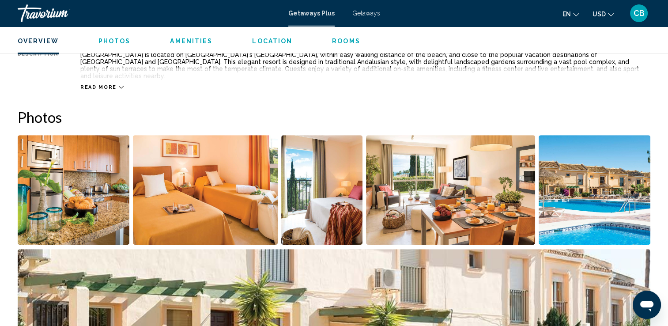
click at [37, 191] on img "Open full-screen image slider" at bounding box center [74, 189] width 112 height 109
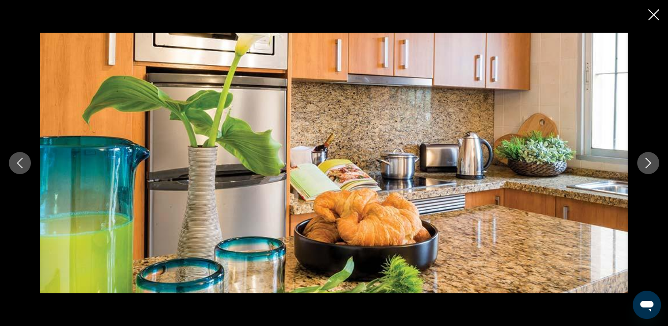
click at [646, 165] on icon "Next image" at bounding box center [648, 163] width 11 height 11
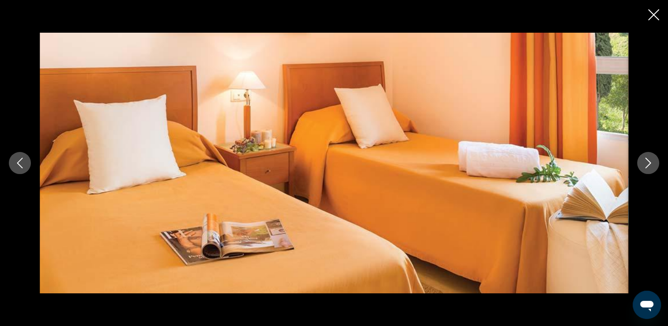
click at [646, 165] on icon "Next image" at bounding box center [648, 163] width 11 height 11
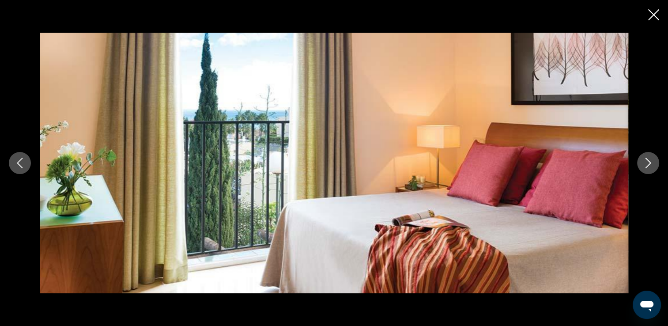
click at [646, 165] on icon "Next image" at bounding box center [648, 163] width 11 height 11
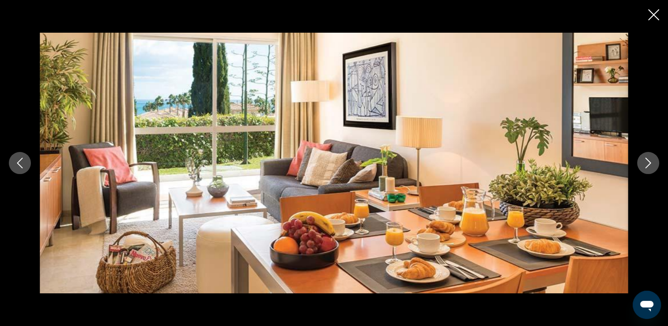
click at [646, 165] on icon "Next image" at bounding box center [648, 163] width 11 height 11
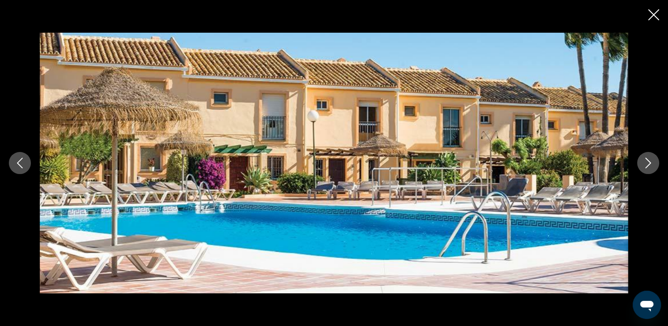
click at [646, 165] on icon "Next image" at bounding box center [648, 163] width 11 height 11
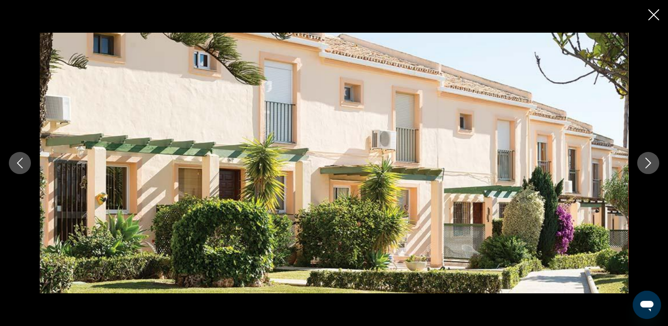
click at [646, 165] on icon "Next image" at bounding box center [648, 163] width 11 height 11
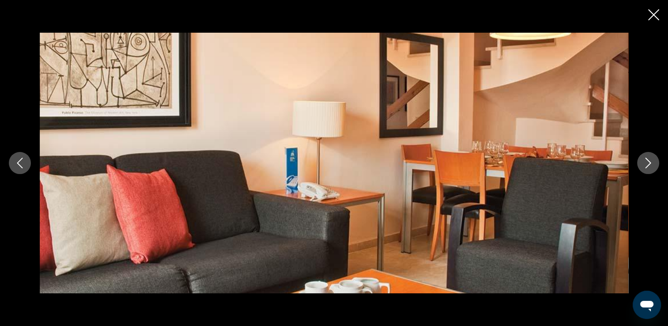
click at [646, 165] on icon "Next image" at bounding box center [648, 163] width 11 height 11
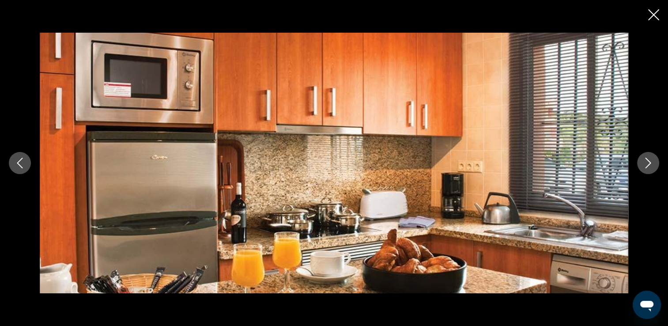
click at [646, 165] on icon "Next image" at bounding box center [648, 163] width 11 height 11
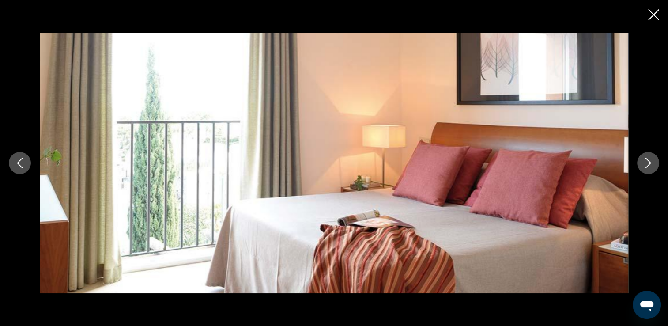
click at [646, 165] on icon "Next image" at bounding box center [648, 163] width 11 height 11
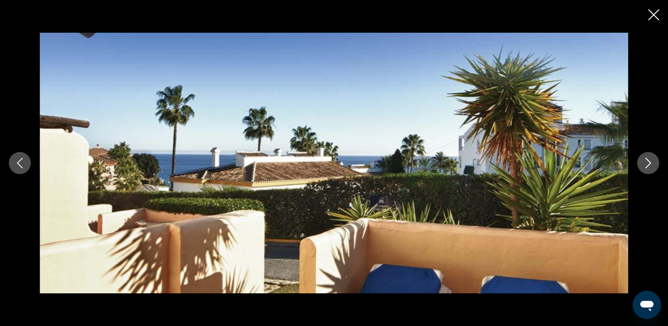
click at [646, 165] on icon "Next image" at bounding box center [648, 163] width 11 height 11
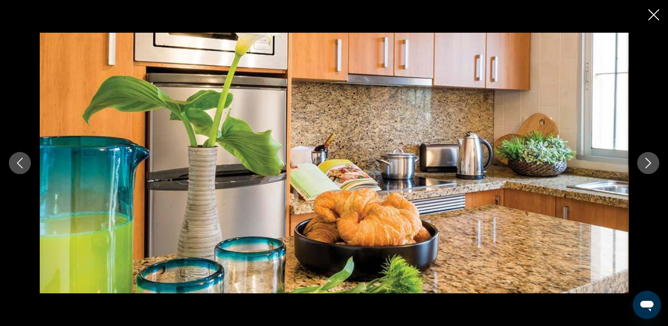
click at [654, 15] on icon "Close slideshow" at bounding box center [653, 14] width 11 height 11
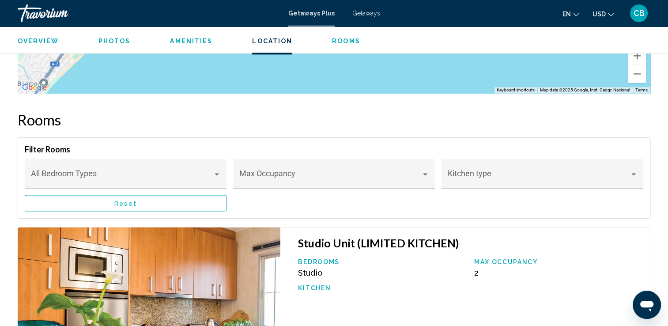
scroll to position [1426, 0]
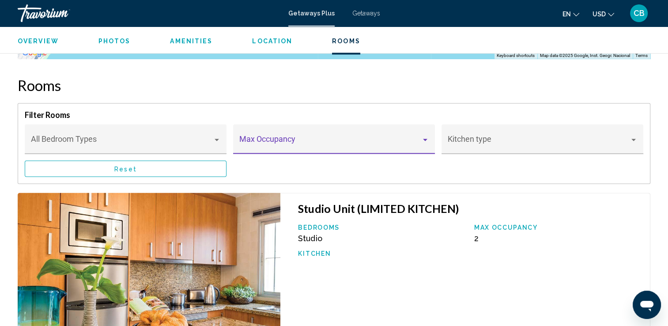
click at [422, 136] on div "Main content" at bounding box center [425, 139] width 8 height 7
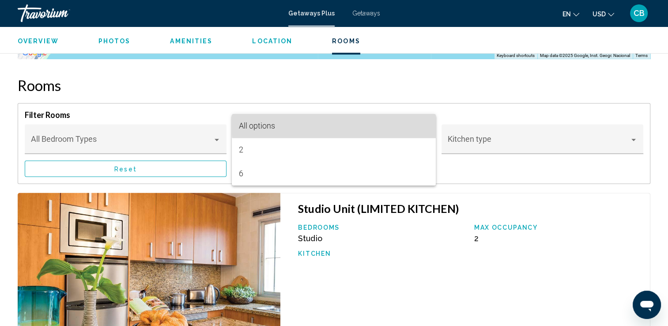
click at [418, 122] on span "All options" at bounding box center [334, 126] width 190 height 24
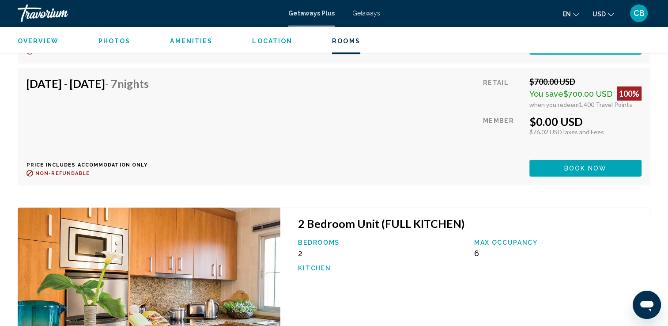
scroll to position [2213, 0]
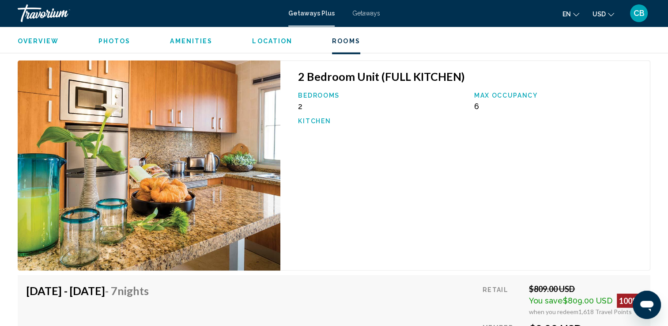
scroll to position [2284, 0]
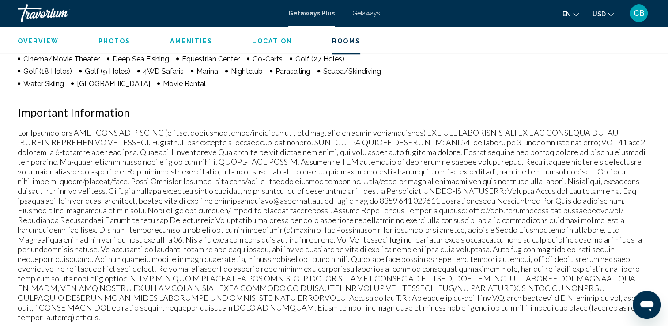
scroll to position [0, 0]
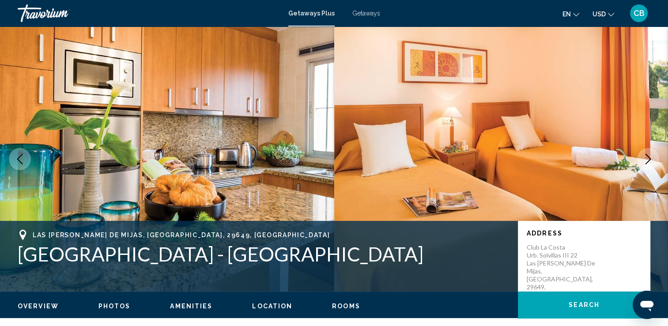
click at [360, 13] on span "Getaways" at bounding box center [366, 13] width 28 height 7
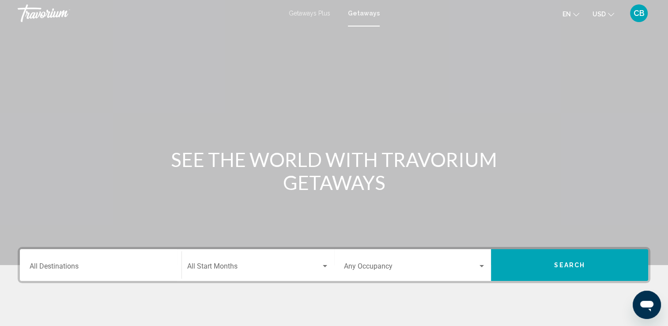
click at [358, 11] on span "Getaways" at bounding box center [364, 13] width 32 height 7
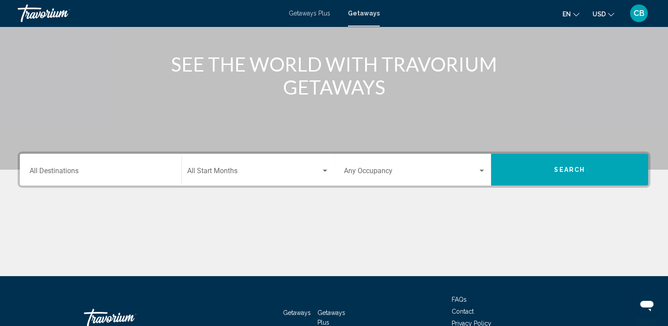
scroll to position [94, 0]
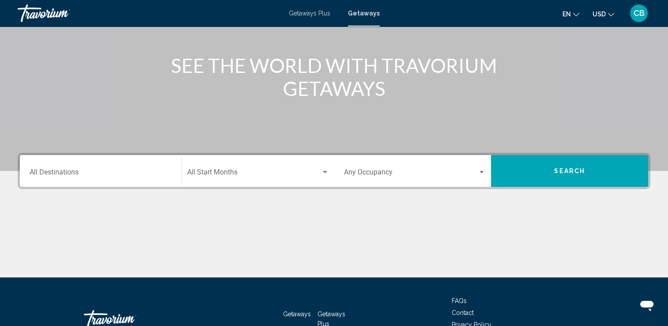
click at [71, 169] on div "Destination All Destinations" at bounding box center [101, 171] width 142 height 28
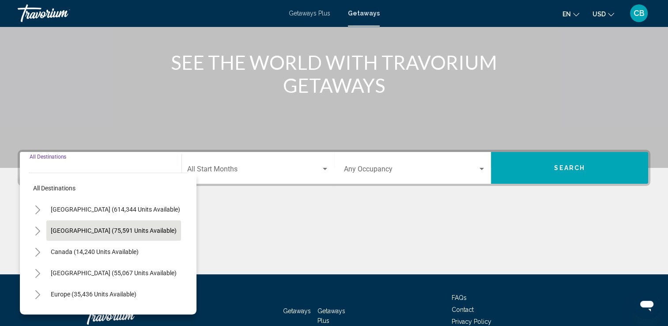
scroll to position [153, 0]
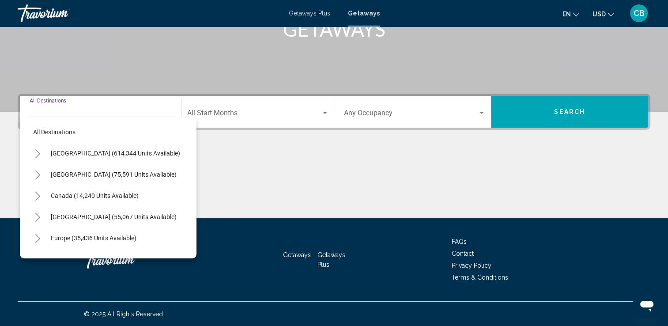
click at [116, 237] on span "Europe (35,436 units available)" at bounding box center [94, 237] width 86 height 7
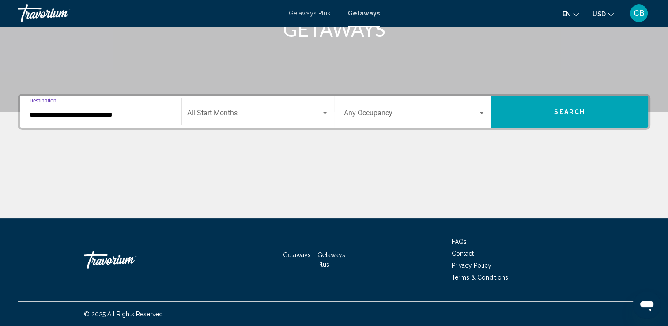
click at [158, 119] on div "**********" at bounding box center [101, 112] width 142 height 28
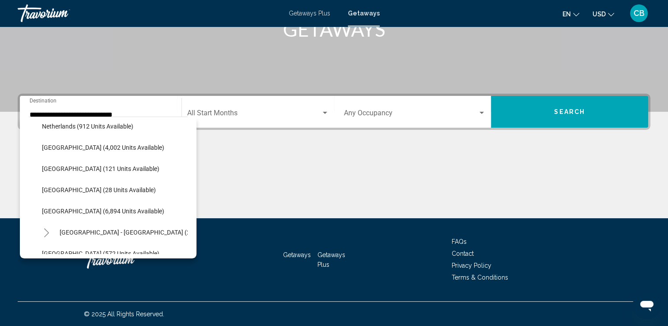
scroll to position [385, 0]
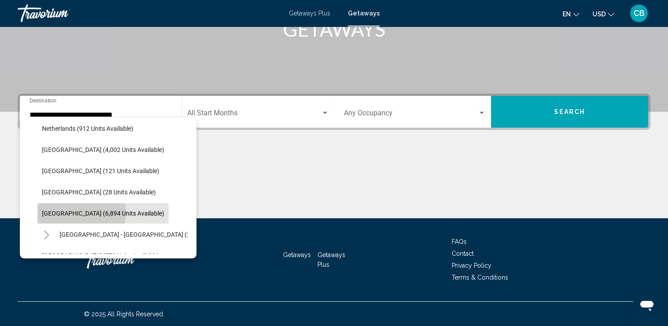
click at [56, 210] on span "[GEOGRAPHIC_DATA] (6,894 units available)" at bounding box center [103, 213] width 122 height 7
type input "**********"
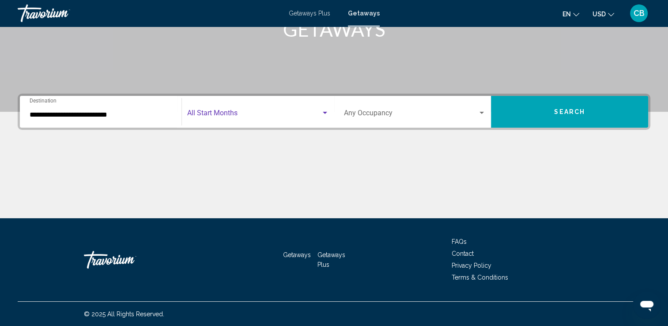
click at [321, 111] on div "Search widget" at bounding box center [325, 112] width 8 height 7
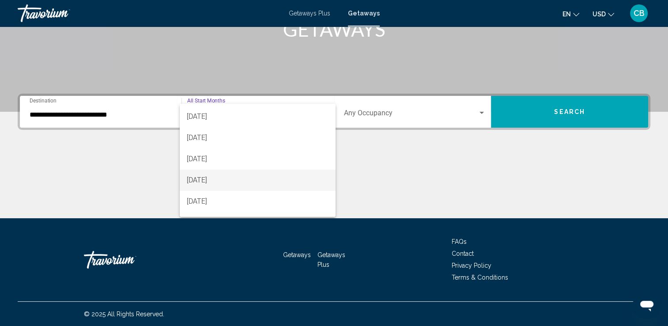
scroll to position [41, 0]
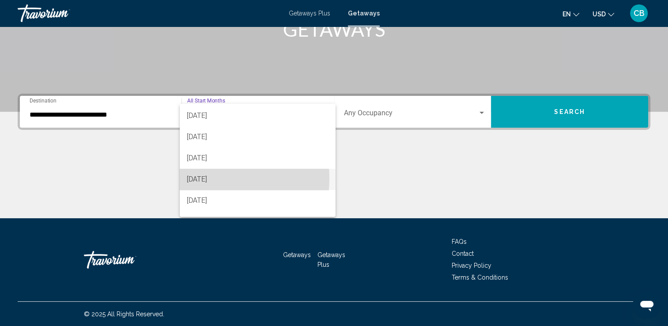
click at [199, 178] on span "[DATE]" at bounding box center [258, 179] width 142 height 21
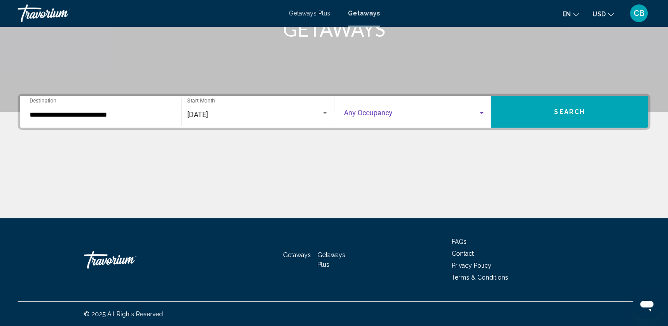
click at [481, 112] on div "Search widget" at bounding box center [481, 113] width 4 height 2
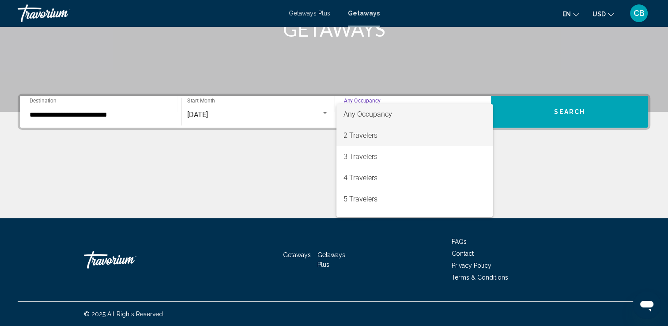
click at [368, 135] on span "2 Travelers" at bounding box center [414, 135] width 142 height 21
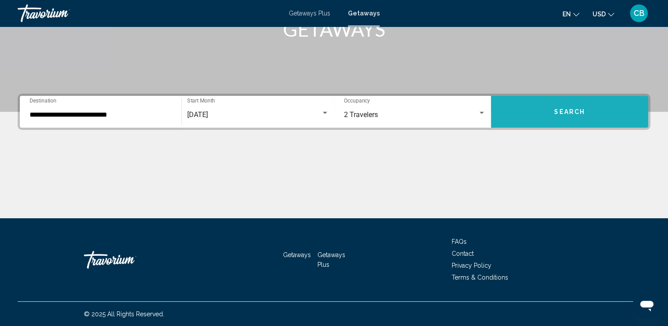
click at [545, 106] on button "Search" at bounding box center [569, 112] width 157 height 32
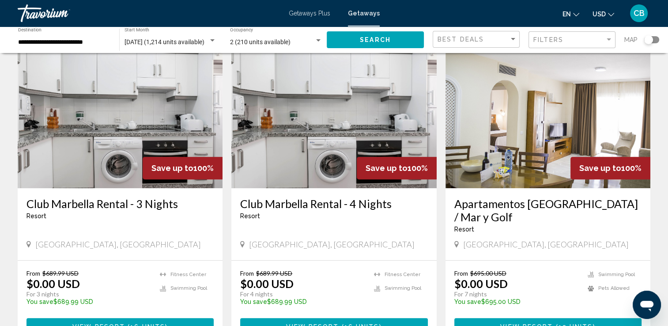
scroll to position [378, 0]
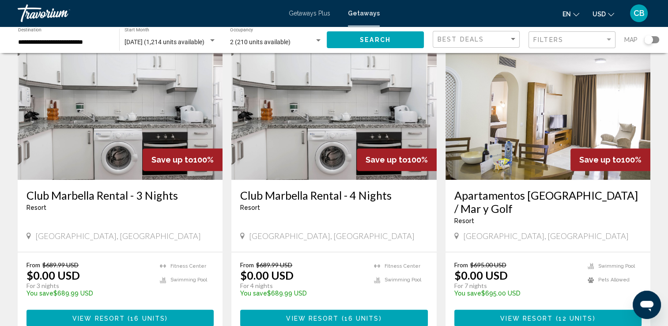
click at [308, 109] on img "Main content" at bounding box center [333, 108] width 205 height 141
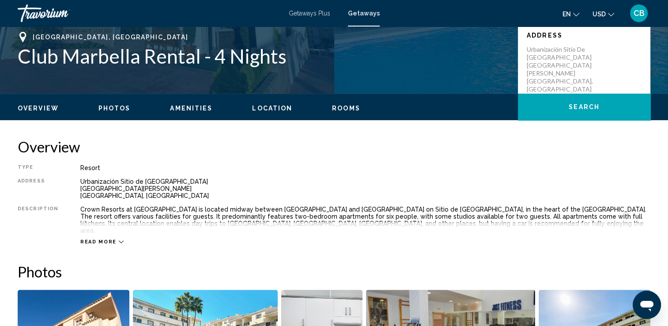
scroll to position [187, 0]
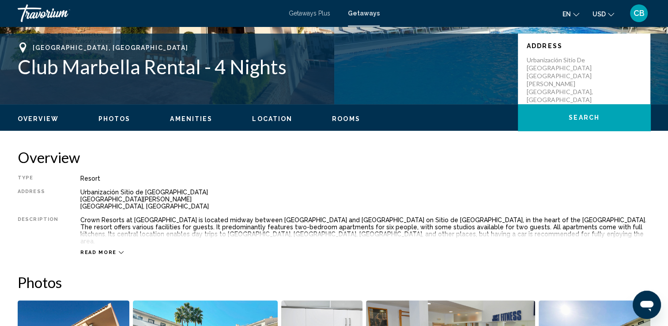
click at [195, 118] on span "Amenities" at bounding box center [191, 118] width 42 height 7
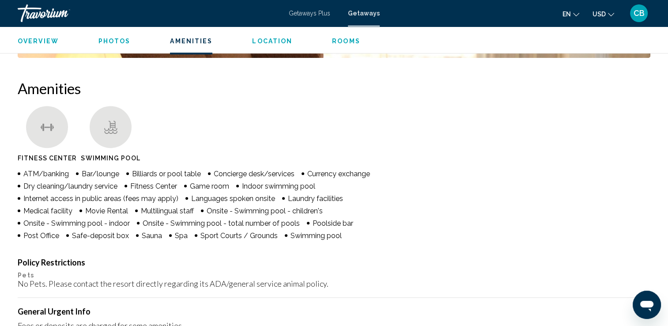
scroll to position [672, 0]
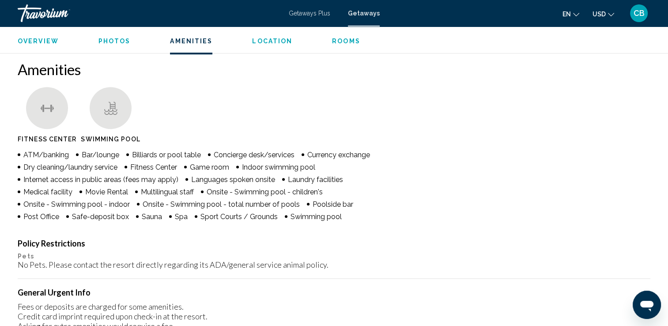
click at [411, 143] on div "Amenities Fitness Center Swimming Pool ATM/banking Bar/lounge Billiards or pool…" at bounding box center [334, 238] width 632 height 357
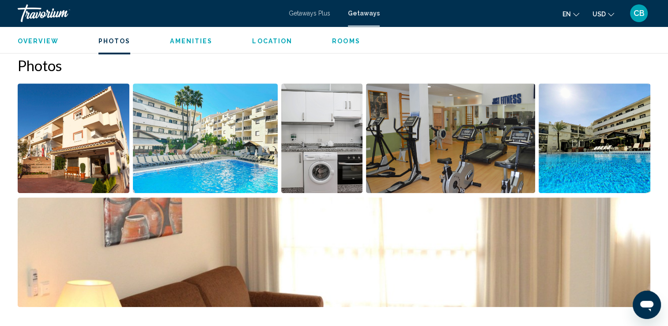
scroll to position [407, 0]
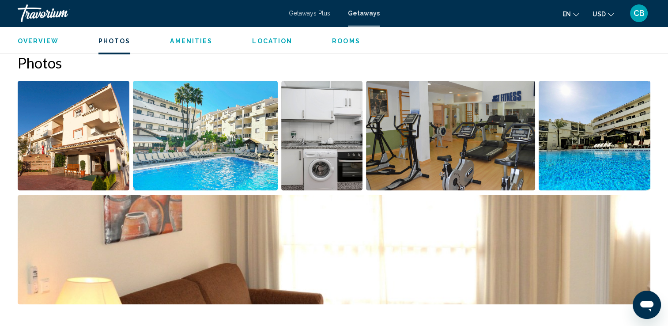
click at [74, 121] on img "Open full-screen image slider" at bounding box center [74, 135] width 112 height 109
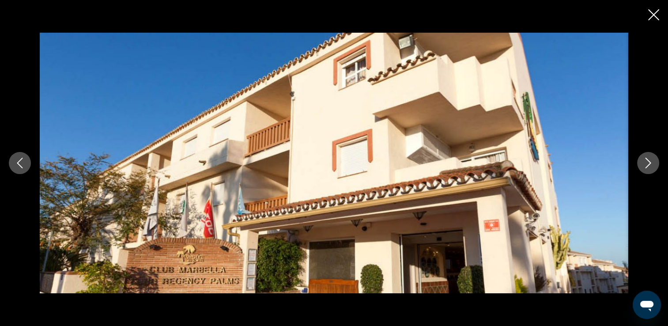
click at [643, 162] on icon "Next image" at bounding box center [648, 163] width 11 height 11
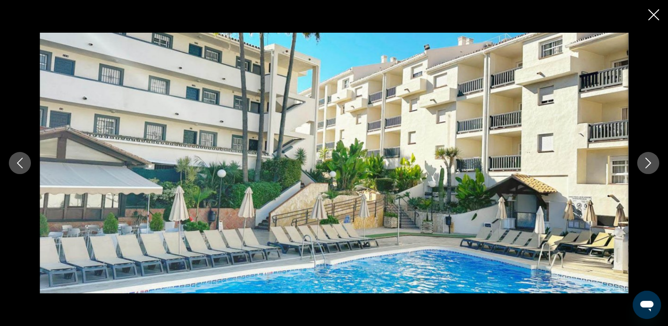
click at [643, 162] on icon "Next image" at bounding box center [648, 163] width 11 height 11
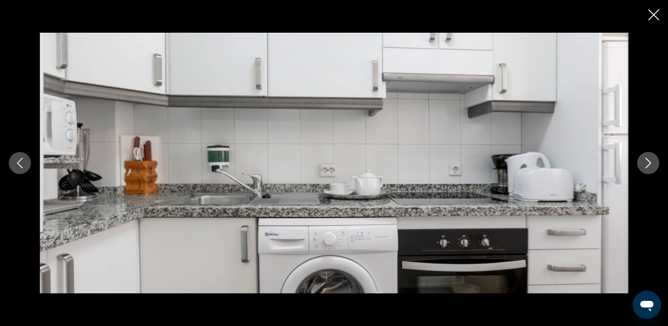
click at [643, 162] on icon "Next image" at bounding box center [648, 163] width 11 height 11
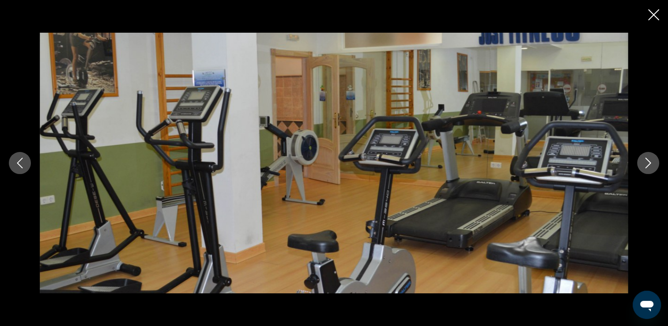
click at [643, 162] on icon "Next image" at bounding box center [648, 163] width 11 height 11
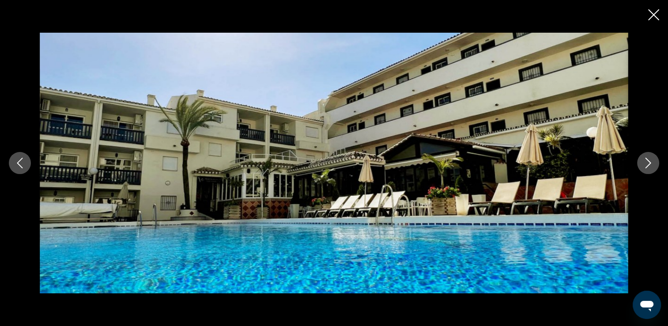
click at [643, 162] on icon "Next image" at bounding box center [648, 163] width 11 height 11
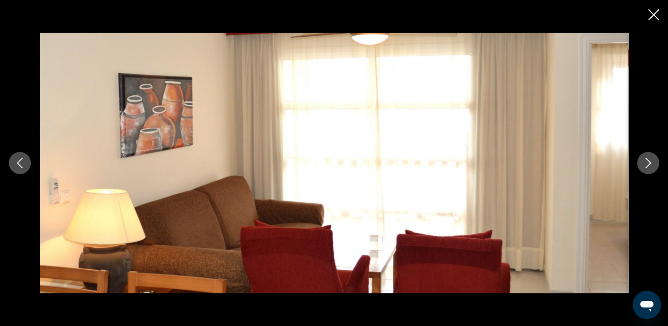
click at [643, 162] on icon "Next image" at bounding box center [648, 163] width 11 height 11
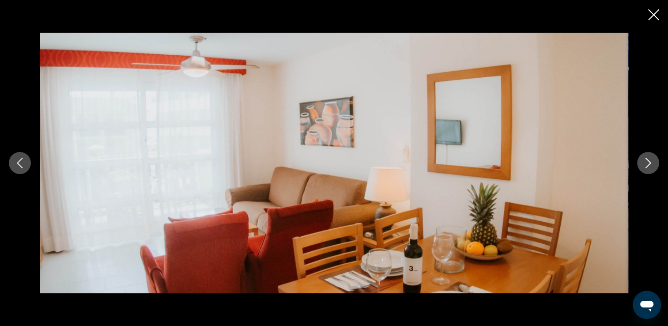
click at [643, 162] on icon "Next image" at bounding box center [648, 163] width 11 height 11
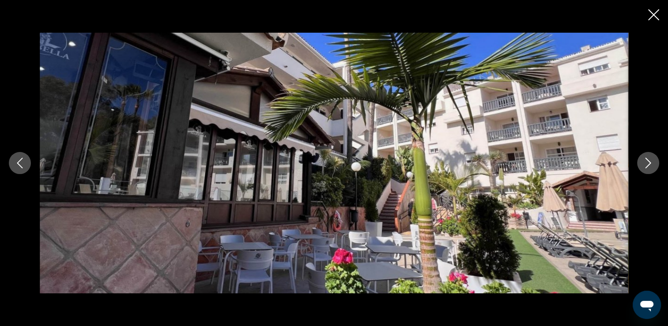
click at [643, 162] on icon "Next image" at bounding box center [648, 163] width 11 height 11
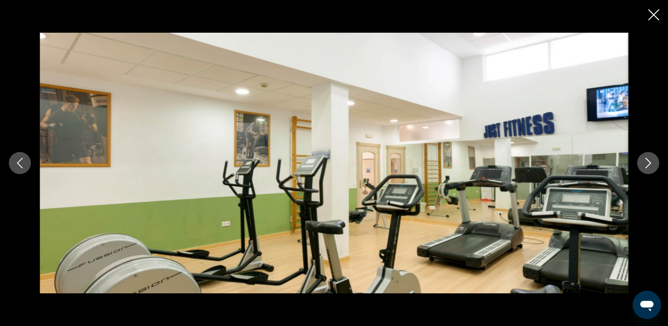
click at [643, 162] on icon "Next image" at bounding box center [648, 163] width 11 height 11
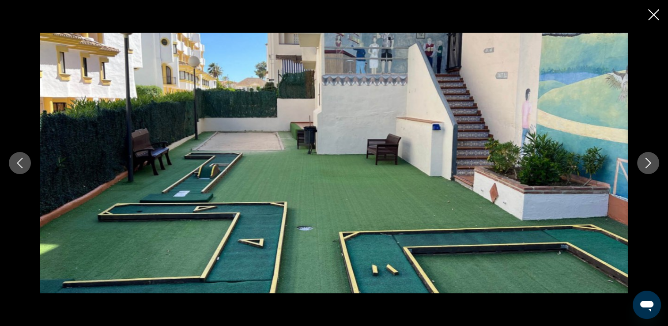
click at [643, 162] on icon "Next image" at bounding box center [648, 163] width 11 height 11
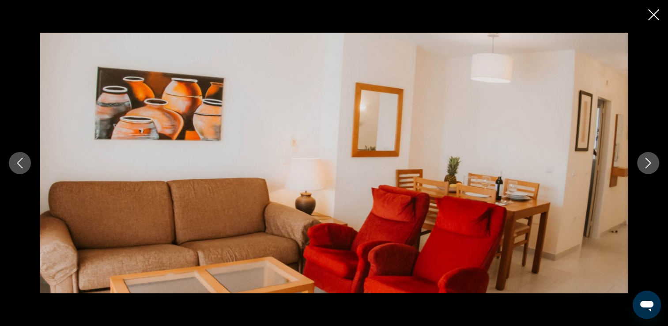
click at [643, 162] on icon "Next image" at bounding box center [648, 163] width 11 height 11
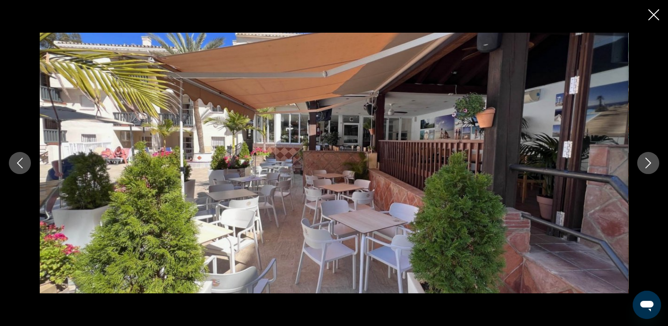
click at [643, 162] on icon "Next image" at bounding box center [648, 163] width 11 height 11
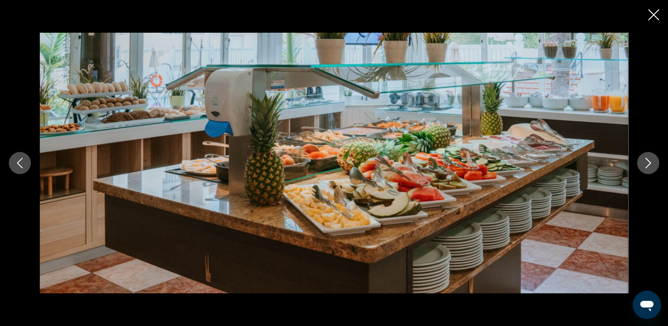
click at [643, 162] on icon "Next image" at bounding box center [648, 163] width 11 height 11
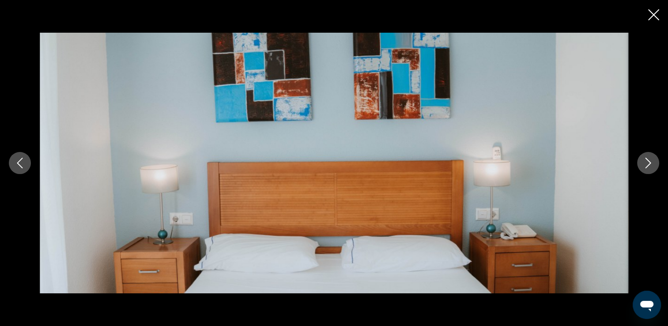
click at [655, 17] on icon "Close slideshow" at bounding box center [653, 14] width 11 height 11
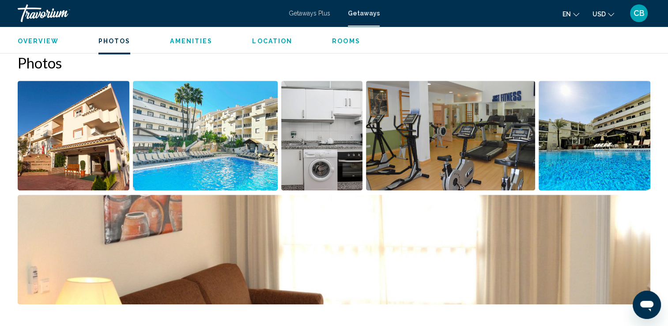
click at [196, 40] on span "Amenities" at bounding box center [191, 41] width 42 height 7
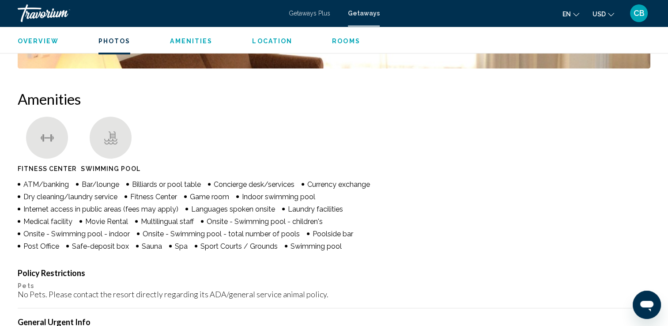
scroll to position [673, 0]
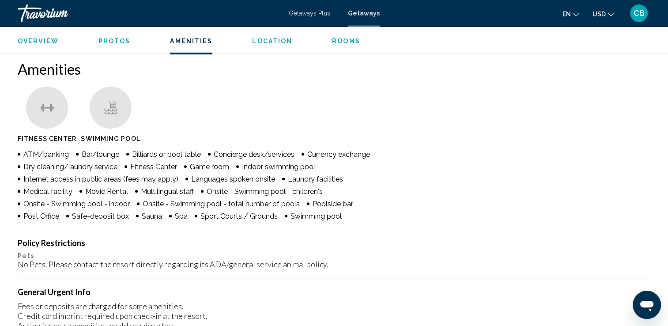
drag, startPoint x: 404, startPoint y: 96, endPoint x: 623, endPoint y: 145, distance: 224.7
click at [575, 135] on ul "Fitness Center Swimming Pool" at bounding box center [334, 116] width 632 height 60
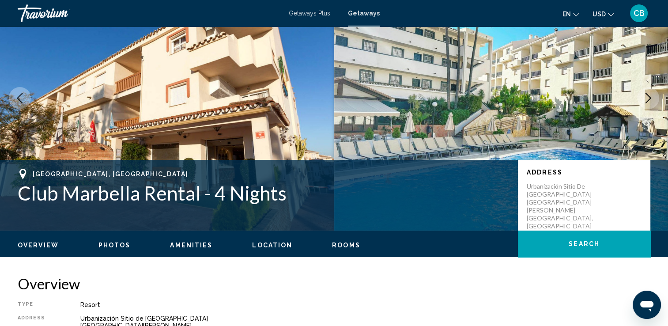
scroll to position [25, 0]
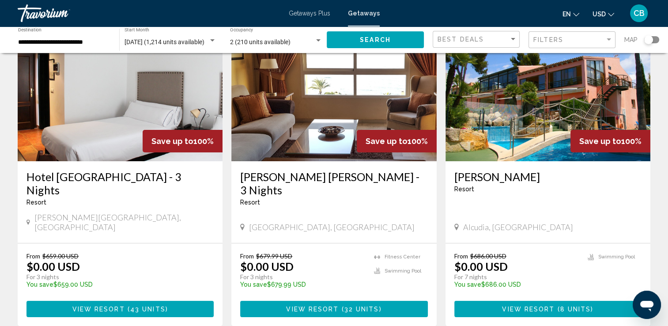
scroll to position [81, 0]
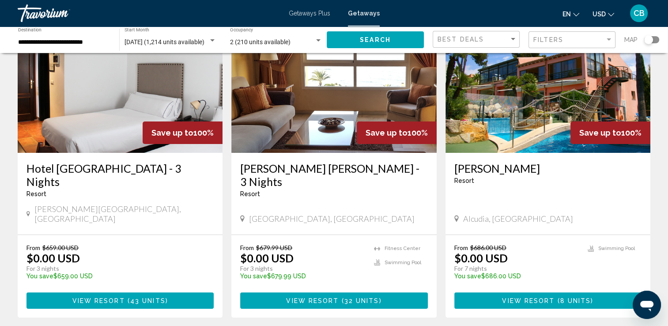
click at [317, 97] on img "Main content" at bounding box center [333, 81] width 205 height 141
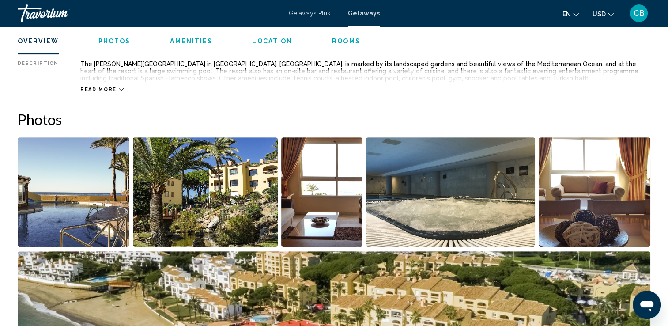
scroll to position [361, 0]
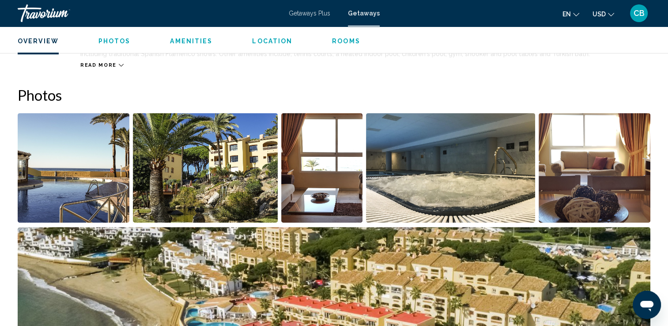
click at [47, 198] on img "Open full-screen image slider" at bounding box center [74, 167] width 112 height 109
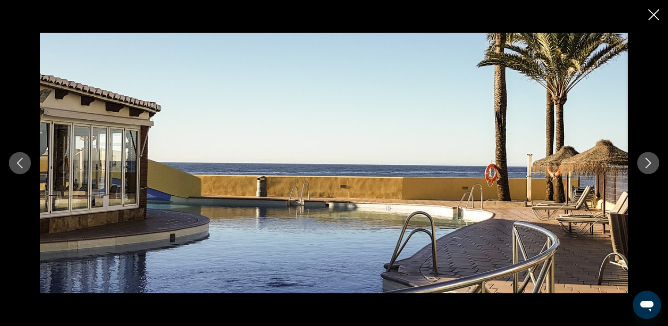
click at [646, 162] on icon "Next image" at bounding box center [648, 163] width 11 height 11
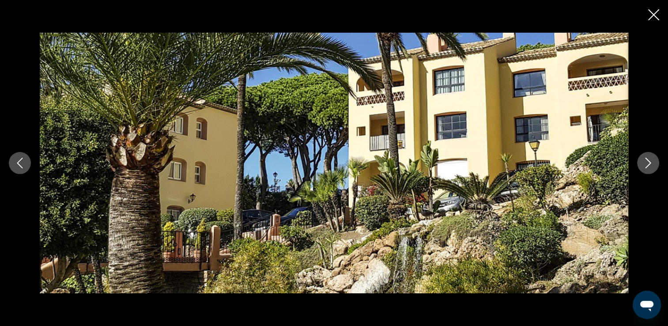
click at [646, 162] on icon "Next image" at bounding box center [648, 163] width 11 height 11
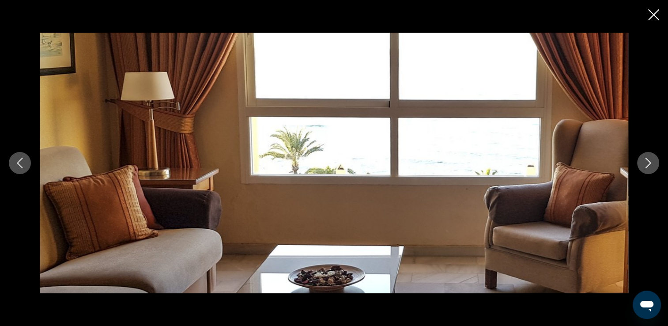
click at [646, 162] on icon "Next image" at bounding box center [648, 163] width 11 height 11
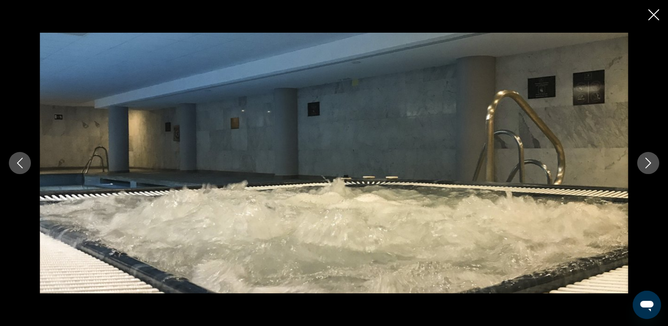
click at [646, 162] on icon "Next image" at bounding box center [648, 163] width 11 height 11
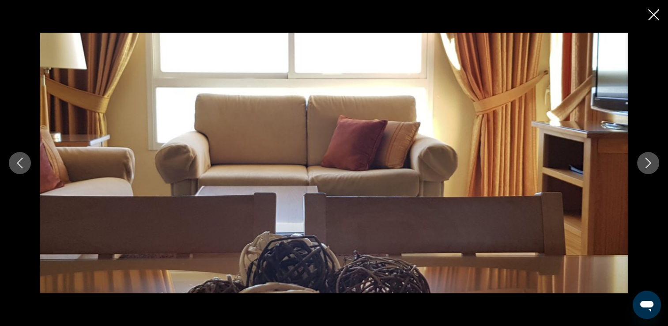
click at [646, 162] on icon "Next image" at bounding box center [648, 163] width 11 height 11
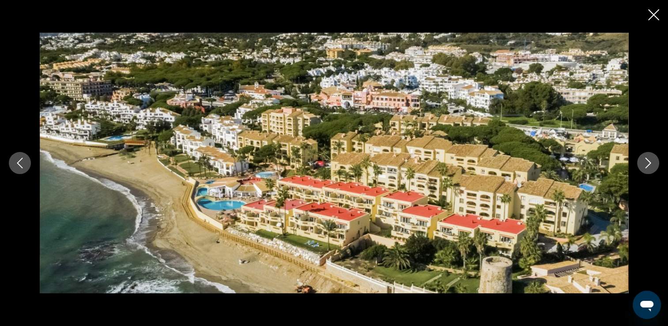
click at [646, 162] on icon "Next image" at bounding box center [648, 163] width 11 height 11
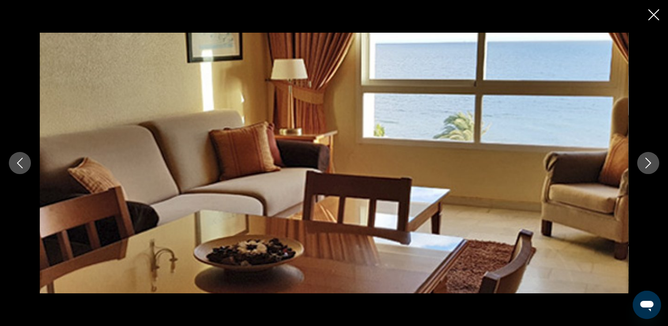
click at [646, 162] on icon "Next image" at bounding box center [648, 163] width 11 height 11
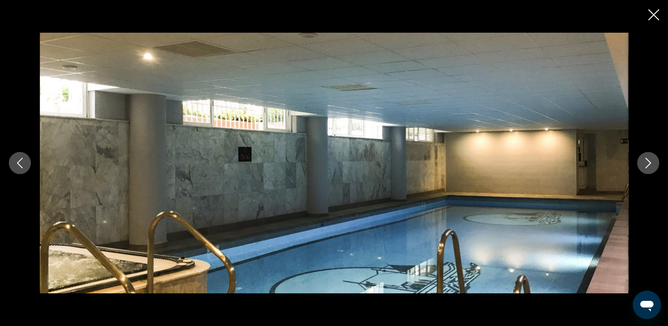
click at [646, 162] on icon "Next image" at bounding box center [648, 163] width 11 height 11
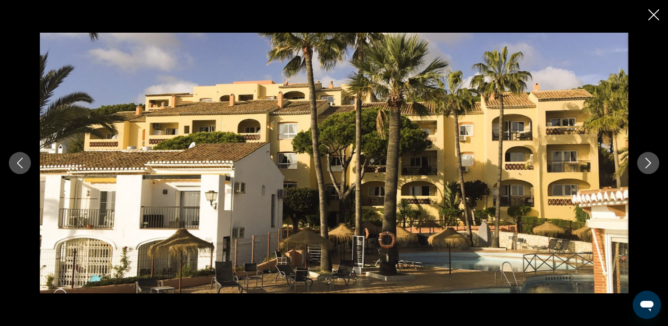
click at [646, 162] on icon "Next image" at bounding box center [648, 163] width 11 height 11
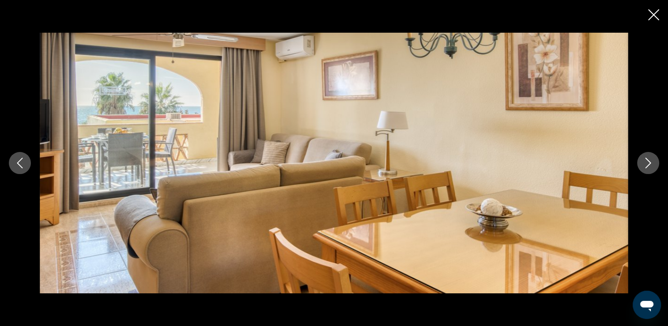
click at [646, 162] on icon "Next image" at bounding box center [648, 163] width 11 height 11
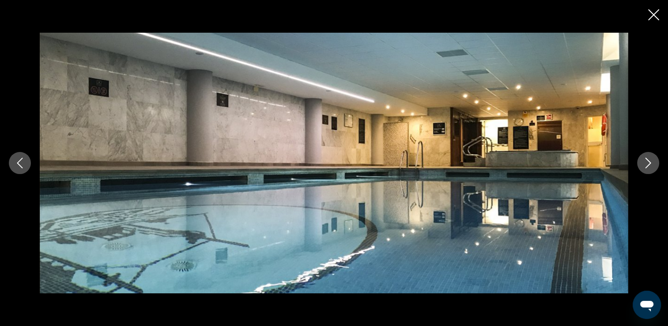
click at [646, 162] on icon "Next image" at bounding box center [648, 163] width 11 height 11
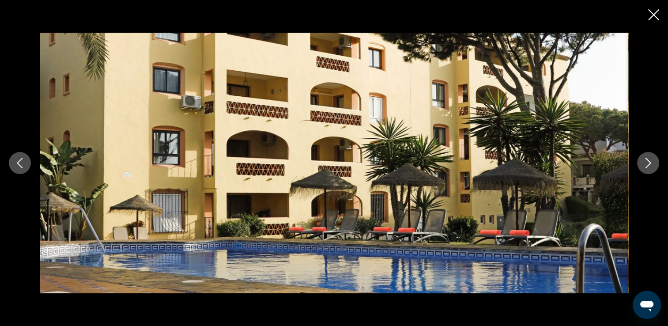
click at [646, 162] on icon "Next image" at bounding box center [648, 163] width 11 height 11
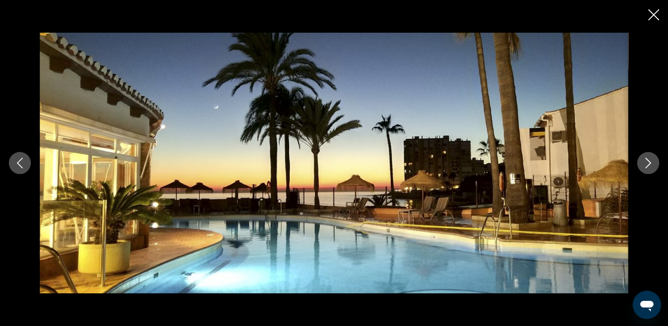
click at [646, 162] on icon "Next image" at bounding box center [648, 163] width 11 height 11
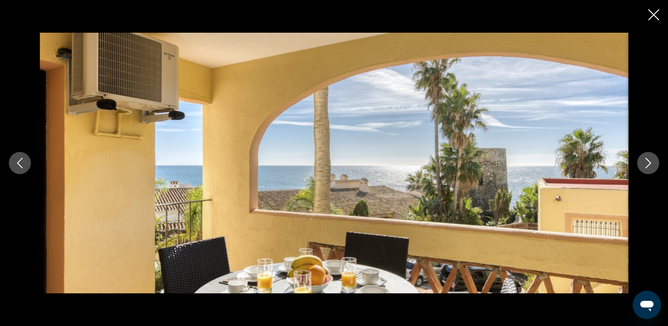
click at [646, 162] on icon "Next image" at bounding box center [648, 163] width 11 height 11
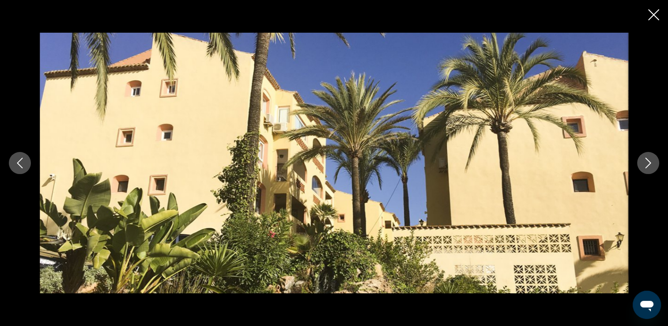
click at [646, 162] on icon "Next image" at bounding box center [648, 163] width 11 height 11
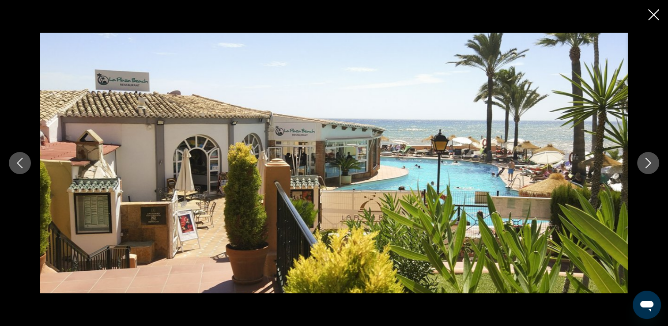
click at [646, 162] on icon "Next image" at bounding box center [648, 163] width 11 height 11
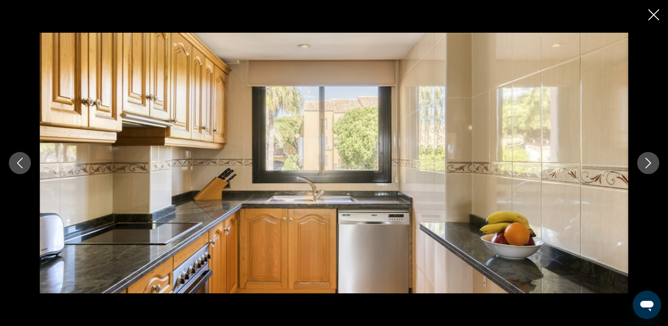
click at [646, 162] on icon "Next image" at bounding box center [648, 163] width 11 height 11
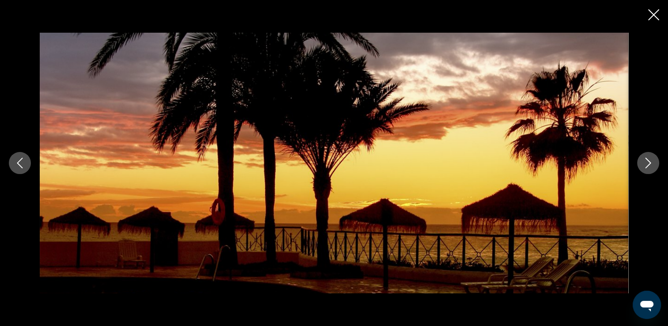
click at [646, 162] on icon "Next image" at bounding box center [648, 163] width 11 height 11
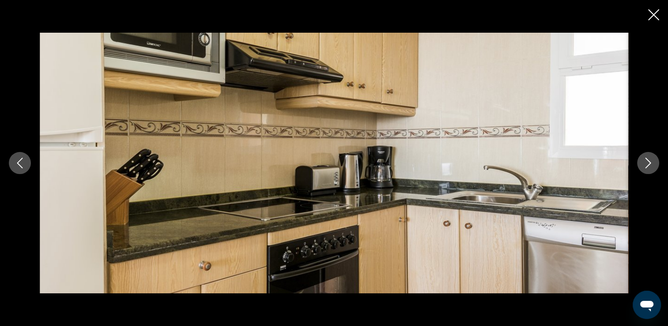
click at [646, 162] on icon "Next image" at bounding box center [648, 163] width 11 height 11
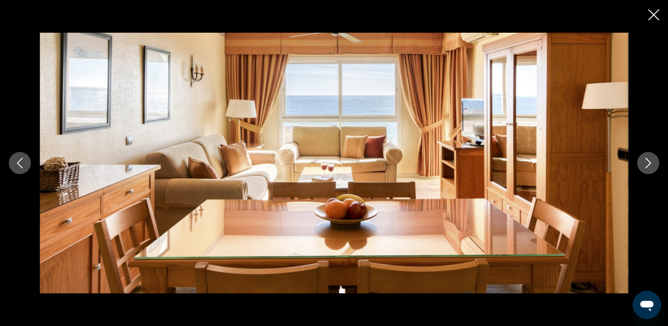
click at [646, 162] on icon "Next image" at bounding box center [648, 163] width 11 height 11
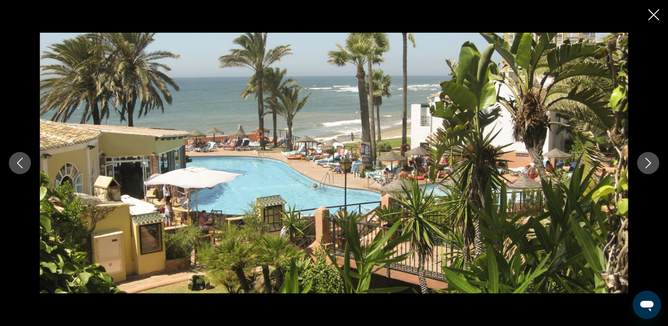
click at [646, 162] on icon "Next image" at bounding box center [648, 163] width 11 height 11
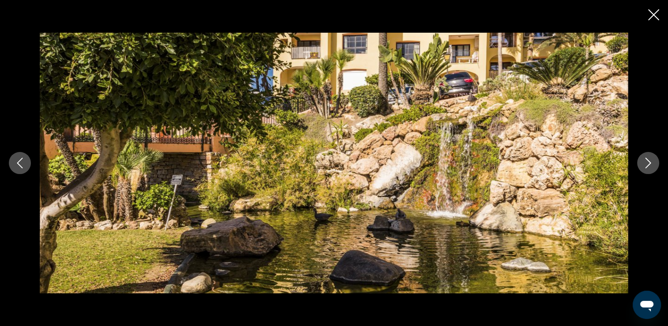
click at [646, 162] on icon "Next image" at bounding box center [648, 163] width 11 height 11
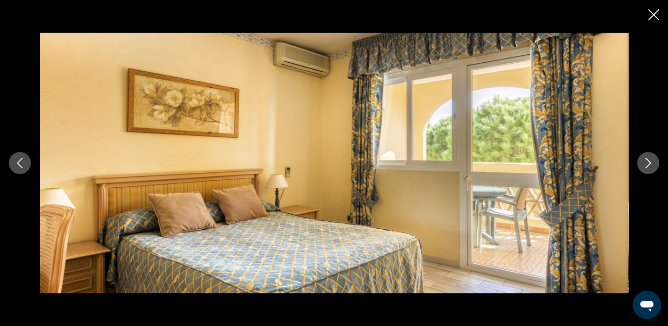
click at [646, 162] on icon "Next image" at bounding box center [648, 163] width 11 height 11
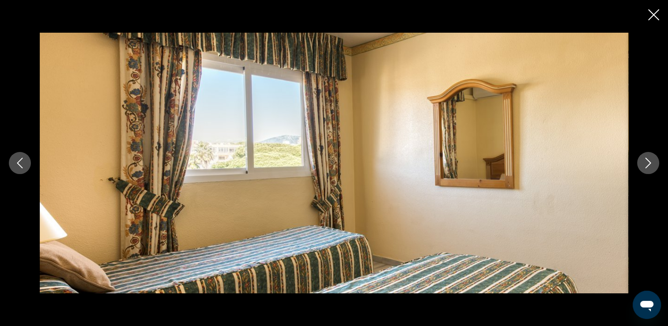
click at [646, 162] on icon "Next image" at bounding box center [648, 163] width 11 height 11
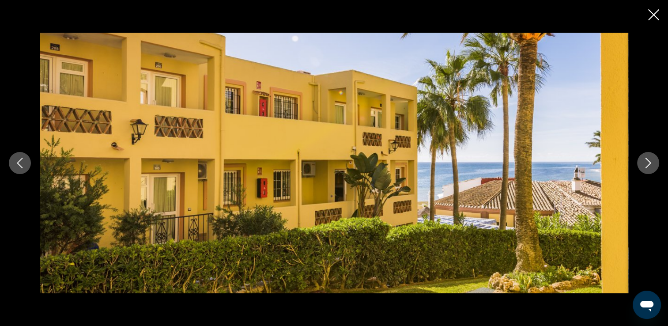
click at [646, 162] on icon "Next image" at bounding box center [648, 163] width 11 height 11
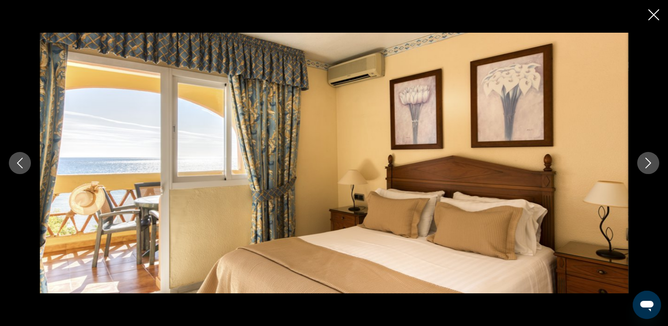
click at [646, 162] on icon "Next image" at bounding box center [648, 163] width 11 height 11
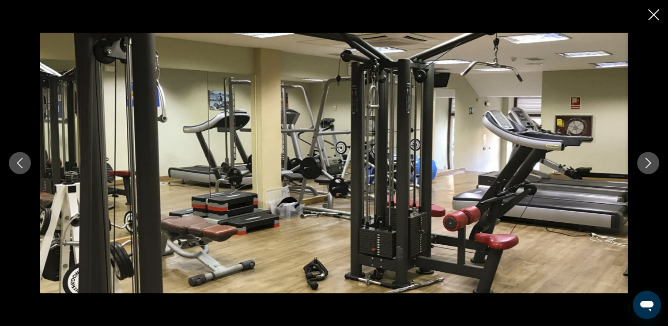
click at [646, 162] on icon "Next image" at bounding box center [648, 163] width 11 height 11
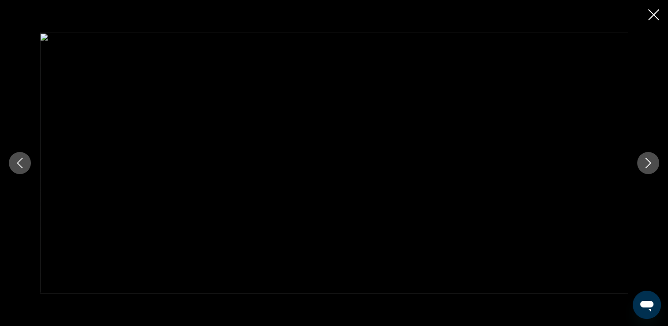
click at [646, 162] on icon "Next image" at bounding box center [648, 163] width 11 height 11
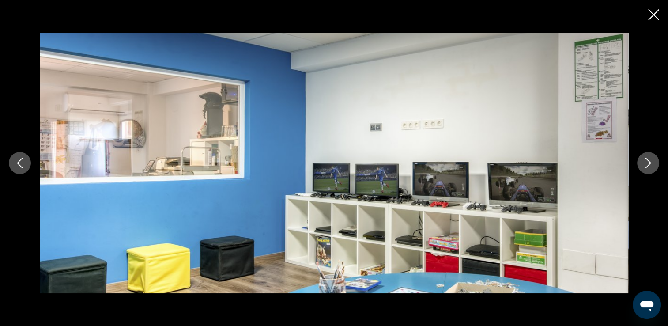
click at [646, 162] on icon "Next image" at bounding box center [648, 163] width 11 height 11
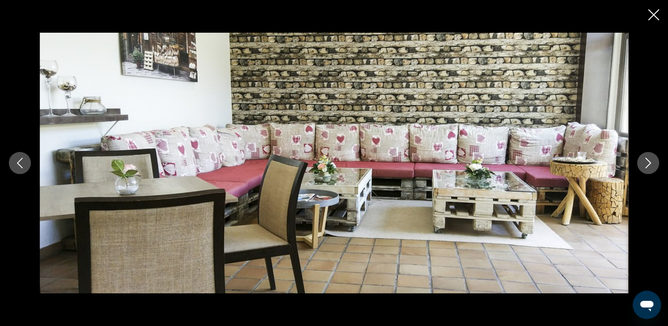
click at [646, 162] on icon "Next image" at bounding box center [648, 163] width 11 height 11
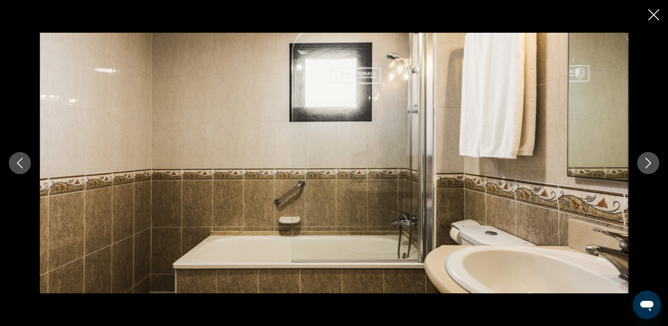
click at [646, 162] on icon "Next image" at bounding box center [648, 163] width 11 height 11
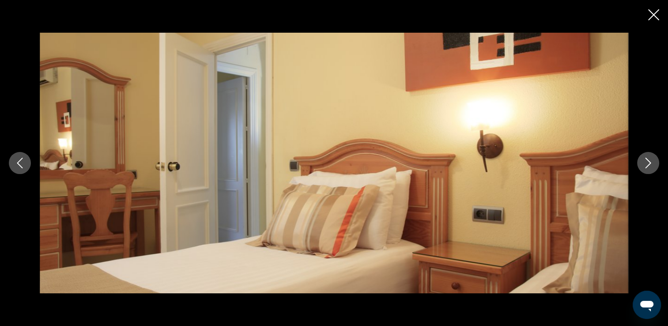
click at [646, 162] on icon "Next image" at bounding box center [648, 163] width 11 height 11
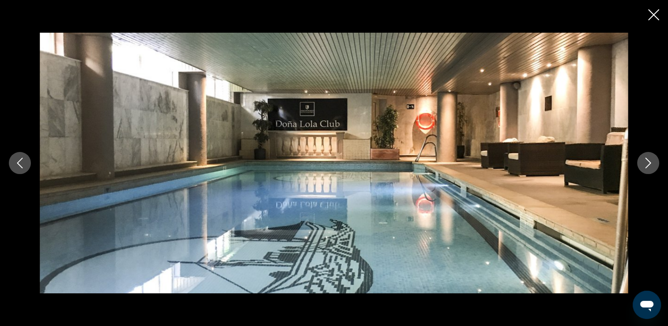
click at [646, 162] on icon "Next image" at bounding box center [648, 163] width 11 height 11
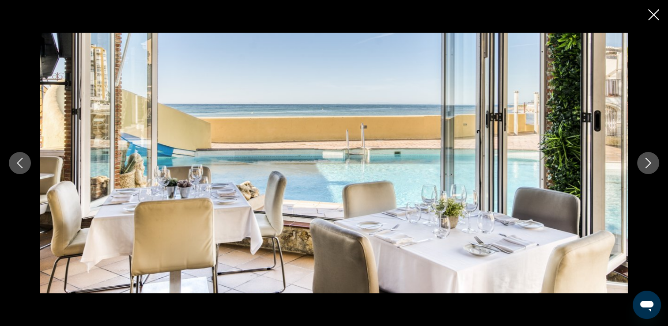
click at [646, 162] on icon "Next image" at bounding box center [648, 163] width 11 height 11
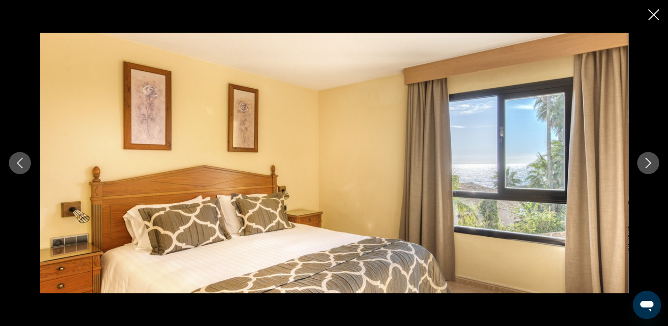
click at [646, 162] on icon "Next image" at bounding box center [648, 163] width 11 height 11
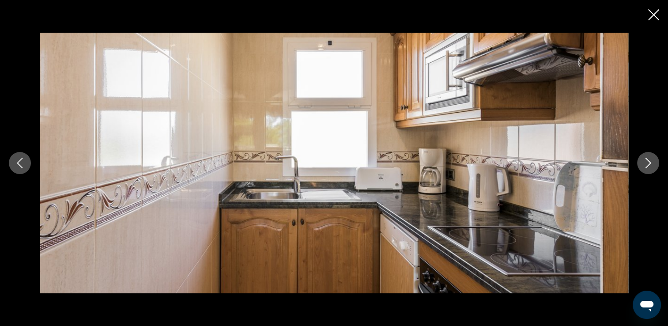
click at [646, 162] on icon "Next image" at bounding box center [648, 163] width 11 height 11
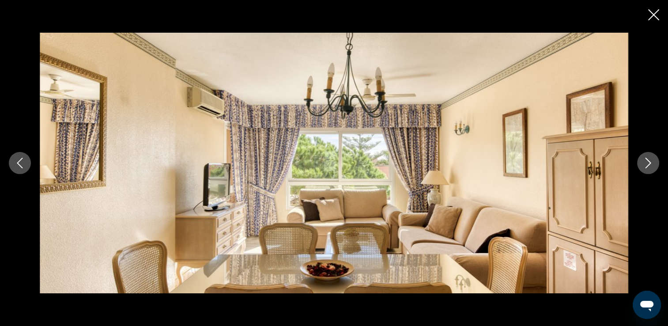
click at [646, 162] on icon "Next image" at bounding box center [648, 163] width 11 height 11
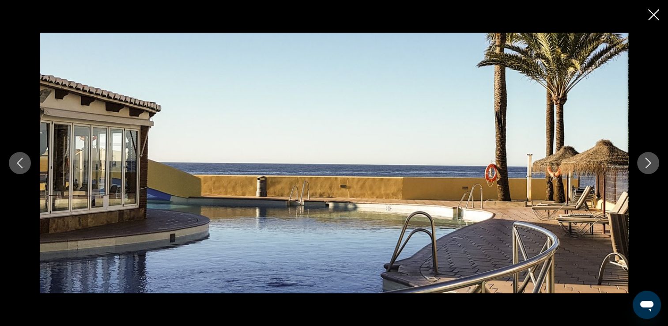
click at [651, 19] on icon "Close slideshow" at bounding box center [653, 14] width 11 height 11
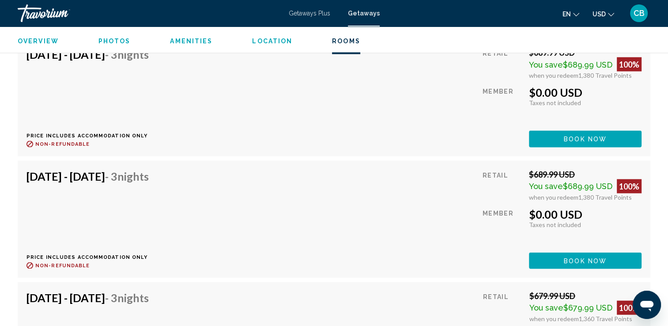
scroll to position [1683, 0]
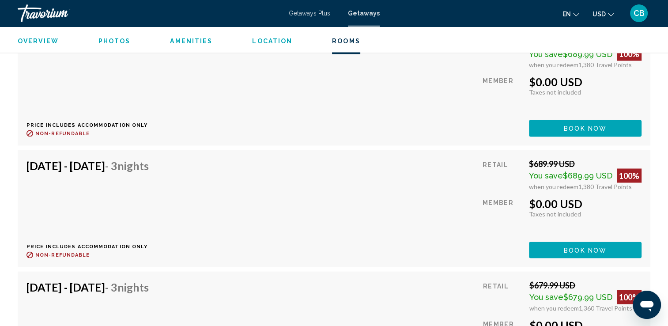
drag, startPoint x: 660, startPoint y: 206, endPoint x: 660, endPoint y: 213, distance: 6.6
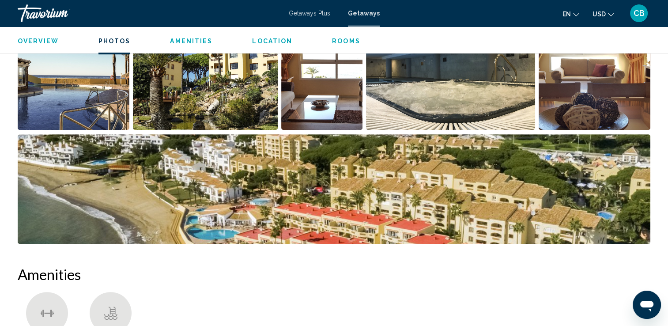
scroll to position [456, 0]
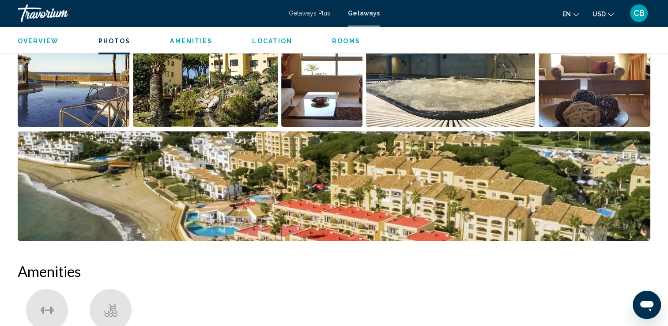
click at [76, 93] on img "Open full-screen image slider" at bounding box center [74, 71] width 112 height 109
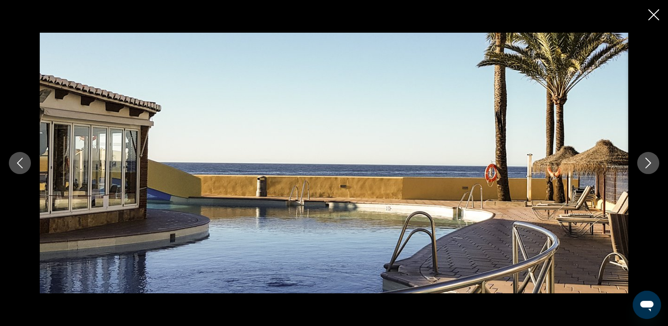
click at [647, 160] on icon "Next image" at bounding box center [648, 163] width 6 height 11
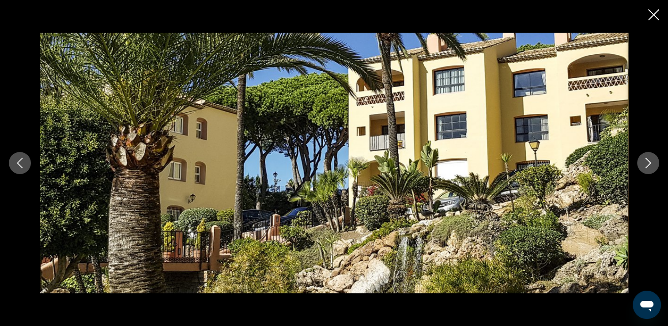
click at [647, 160] on icon "Next image" at bounding box center [648, 163] width 6 height 11
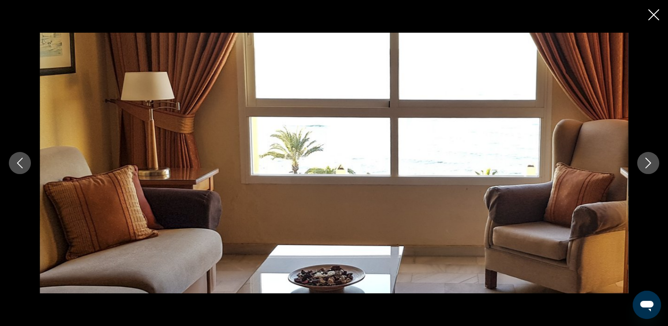
click at [647, 160] on icon "Next image" at bounding box center [648, 163] width 6 height 11
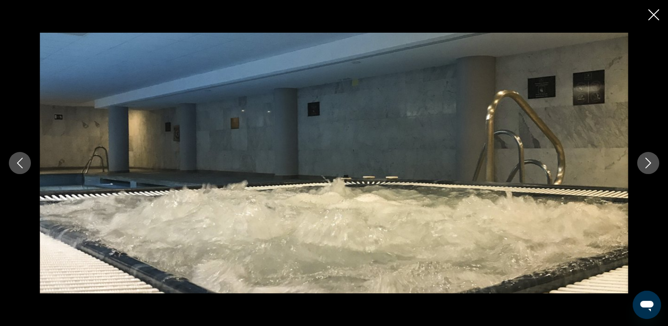
click at [647, 160] on icon "Next image" at bounding box center [648, 163] width 6 height 11
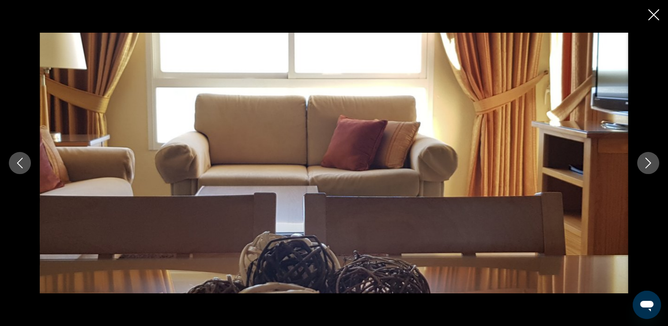
click at [647, 160] on icon "Next image" at bounding box center [648, 163] width 6 height 11
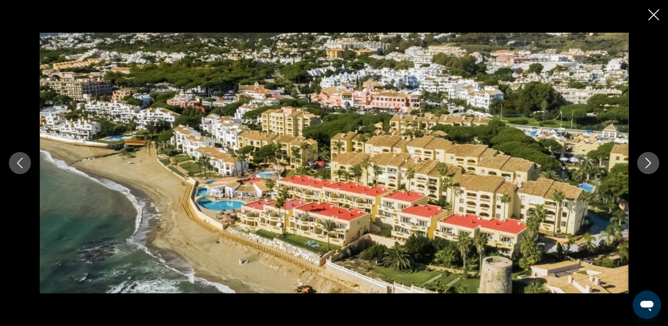
click at [647, 160] on icon "Next image" at bounding box center [648, 163] width 6 height 11
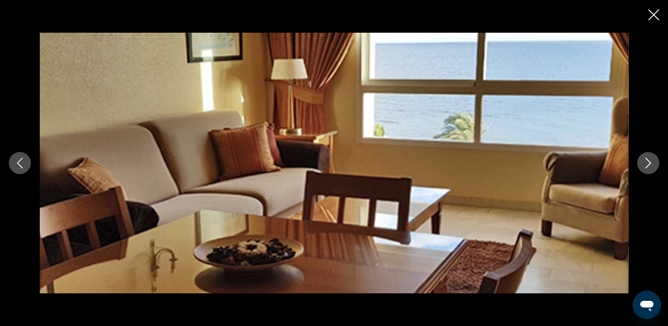
click at [647, 160] on icon "Next image" at bounding box center [648, 163] width 6 height 11
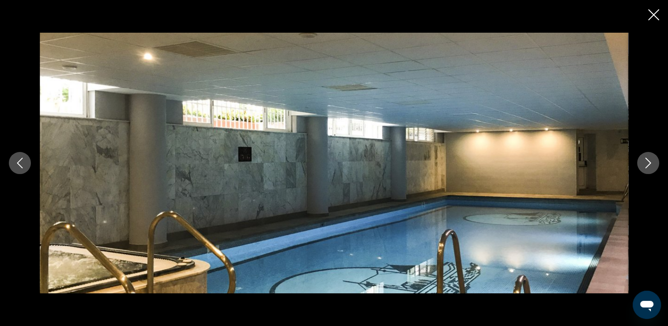
click at [647, 160] on icon "Next image" at bounding box center [648, 163] width 6 height 11
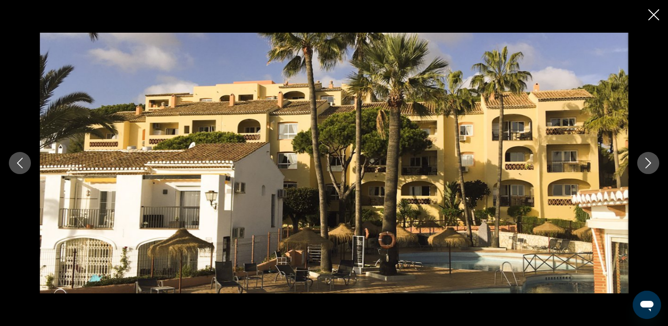
click at [647, 160] on icon "Next image" at bounding box center [648, 163] width 6 height 11
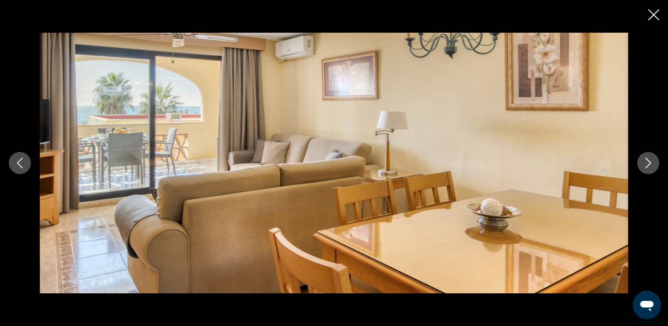
click at [647, 160] on icon "Next image" at bounding box center [648, 163] width 6 height 11
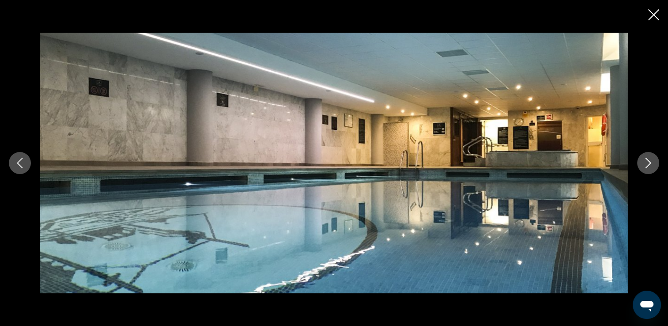
click at [647, 160] on icon "Next image" at bounding box center [648, 163] width 6 height 11
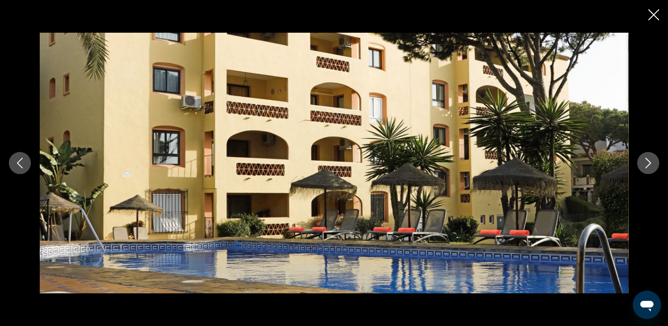
click at [647, 160] on icon "Next image" at bounding box center [648, 163] width 6 height 11
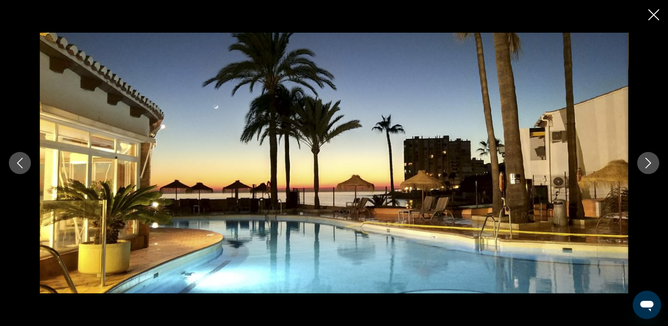
click at [647, 160] on icon "Next image" at bounding box center [648, 163] width 6 height 11
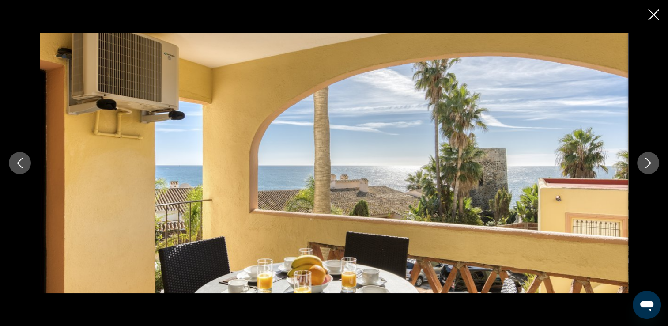
click at [647, 160] on icon "Next image" at bounding box center [648, 163] width 6 height 11
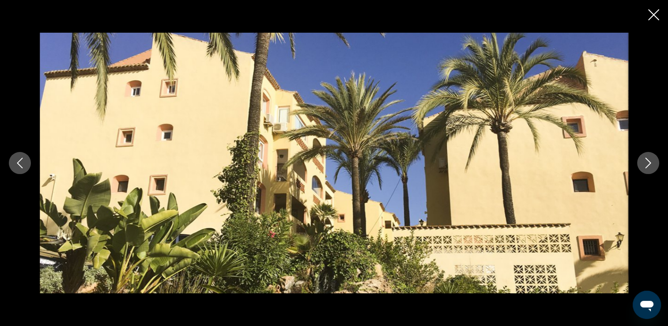
click at [647, 160] on icon "Next image" at bounding box center [648, 163] width 6 height 11
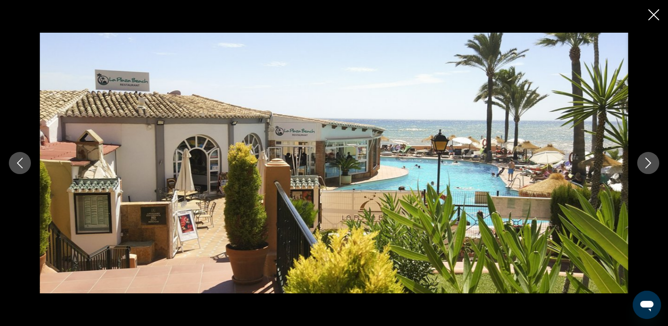
click at [646, 159] on icon "Next image" at bounding box center [648, 163] width 6 height 11
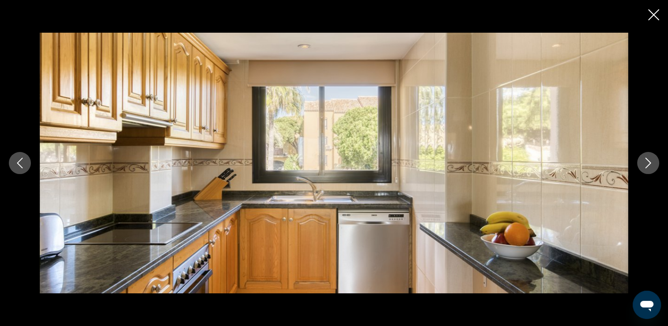
click at [22, 163] on icon "Previous image" at bounding box center [20, 163] width 11 height 11
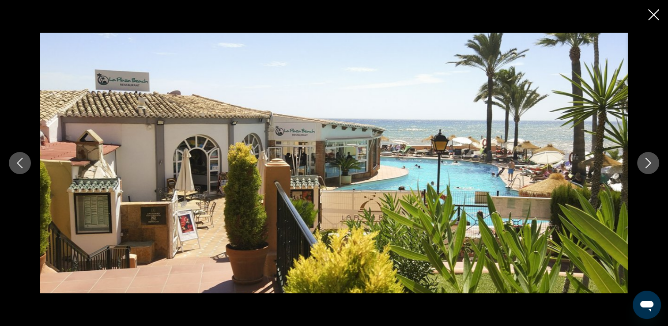
click at [649, 161] on icon "Next image" at bounding box center [648, 163] width 11 height 11
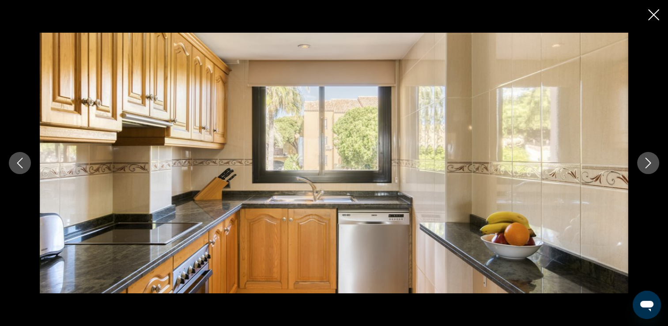
click at [649, 161] on icon "Next image" at bounding box center [648, 163] width 11 height 11
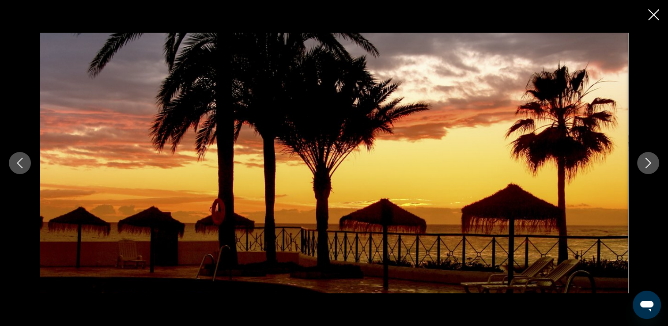
click at [649, 161] on icon "Next image" at bounding box center [648, 163] width 11 height 11
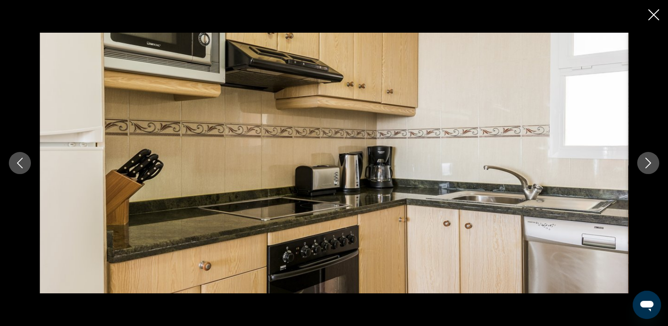
click at [649, 161] on icon "Next image" at bounding box center [648, 163] width 11 height 11
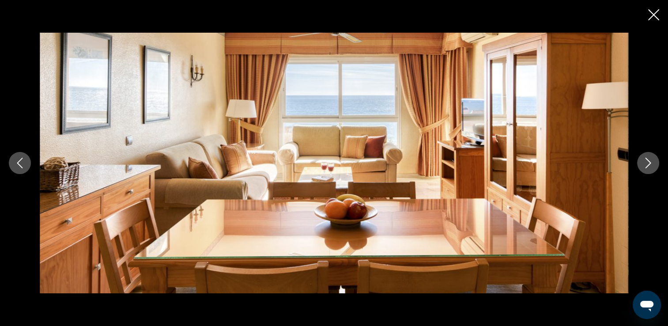
click at [649, 161] on icon "Next image" at bounding box center [648, 163] width 11 height 11
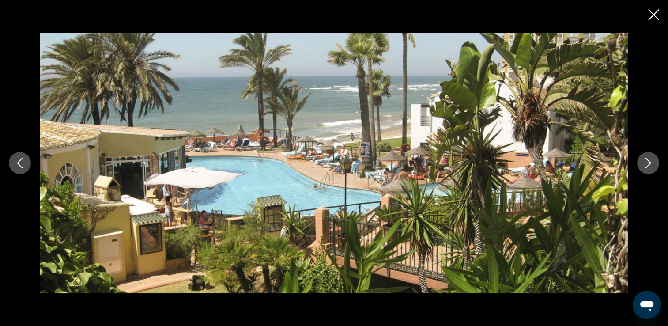
click at [649, 161] on icon "Next image" at bounding box center [648, 163] width 11 height 11
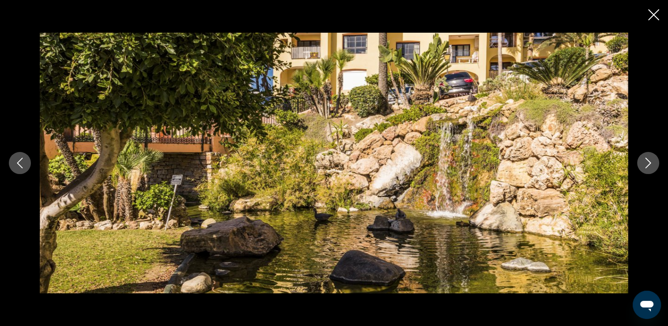
click at [649, 161] on icon "Next image" at bounding box center [648, 163] width 11 height 11
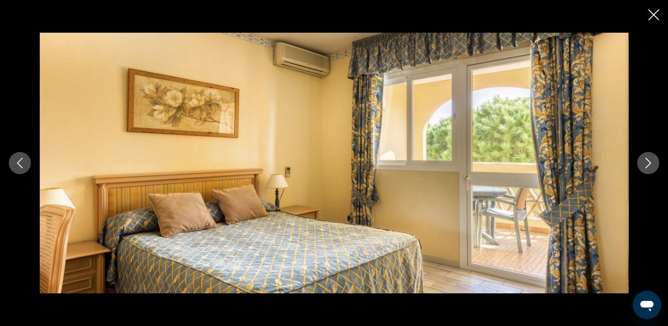
click at [648, 160] on icon "Next image" at bounding box center [648, 163] width 11 height 11
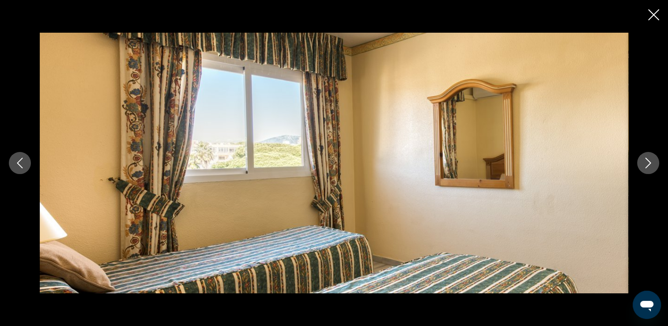
click at [654, 12] on icon "Close slideshow" at bounding box center [653, 14] width 11 height 11
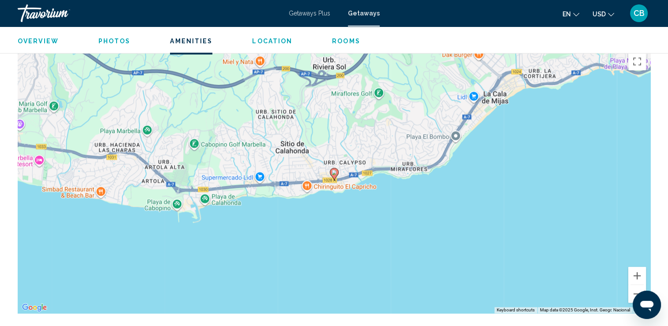
scroll to position [680, 0]
